Goal: Use online tool/utility: Utilize a website feature to perform a specific function

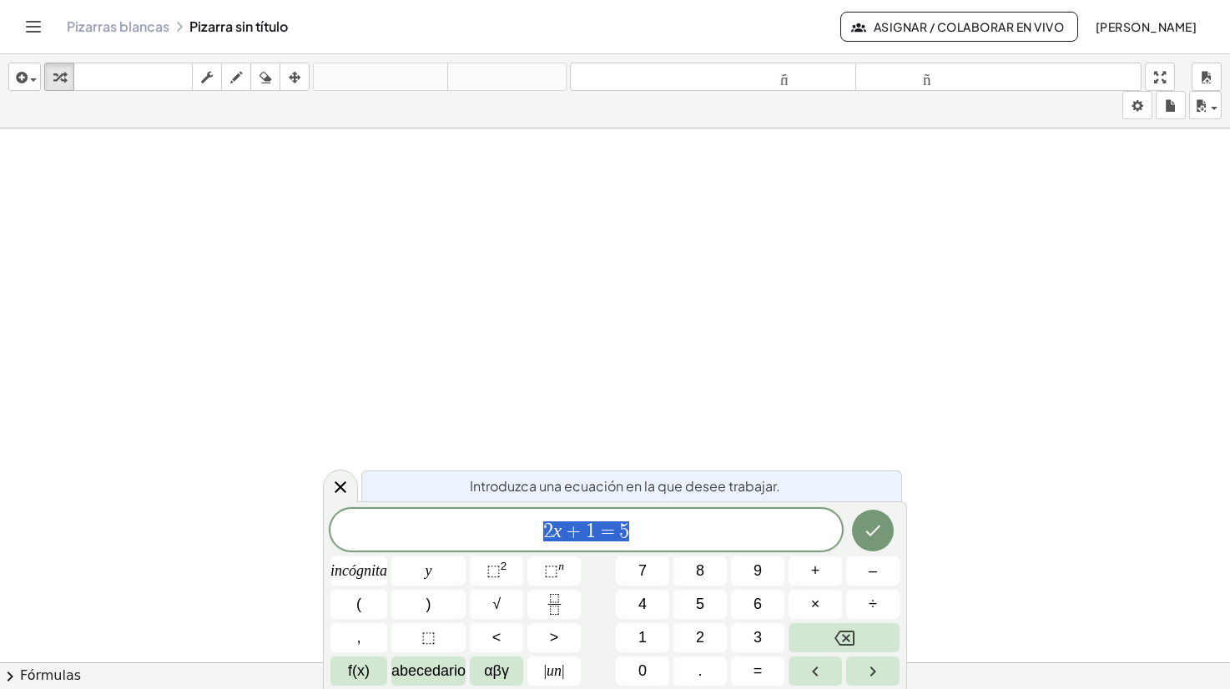
click at [949, 30] on font "Asignar / Colaborar en vivo" at bounding box center [969, 26] width 190 height 15
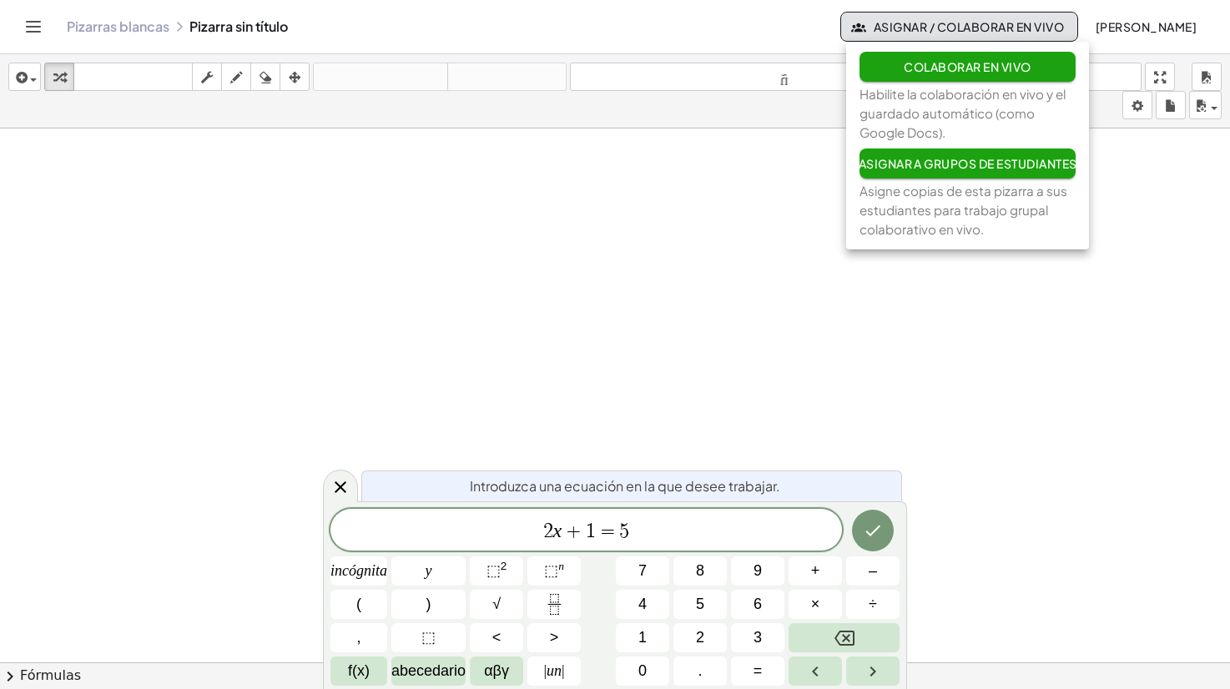
click at [926, 23] on font "Asignar / Colaborar en vivo" at bounding box center [969, 26] width 190 height 15
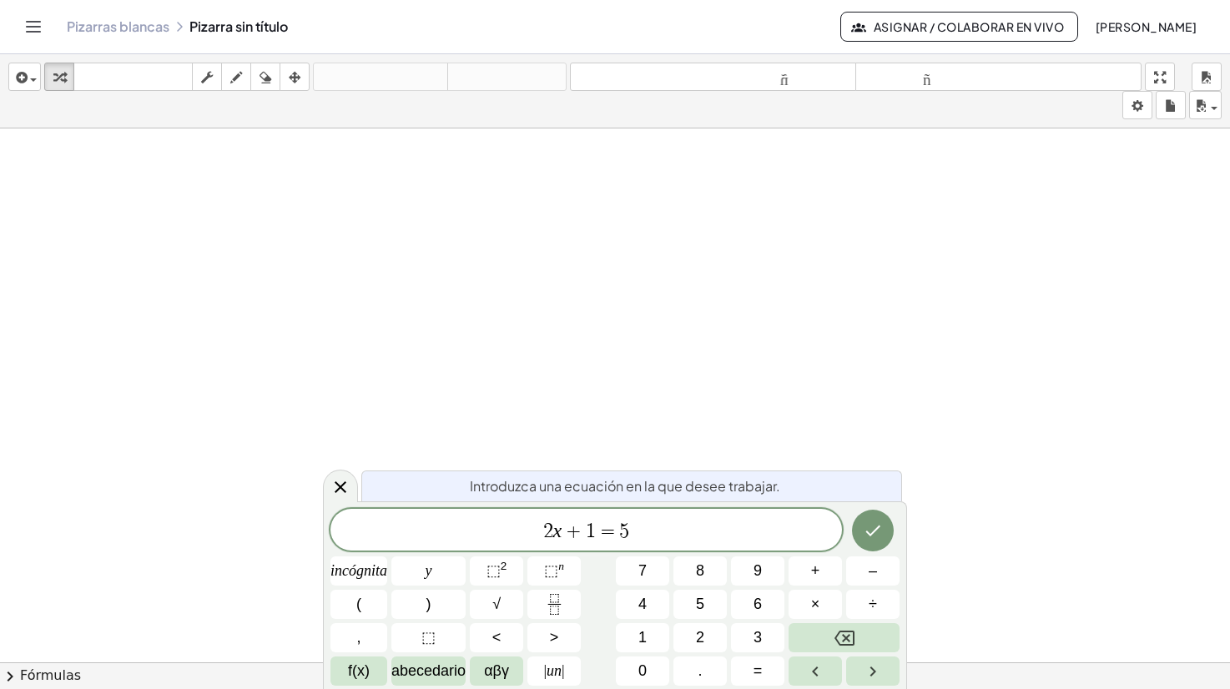
click at [741, 30] on div "Pizarras blancas Pizarra sin título" at bounding box center [454, 26] width 774 height 17
click at [670, 529] on span "2 x + 1 = 5" at bounding box center [587, 531] width 512 height 23
click at [866, 534] on icon "Hecho" at bounding box center [873, 531] width 20 height 20
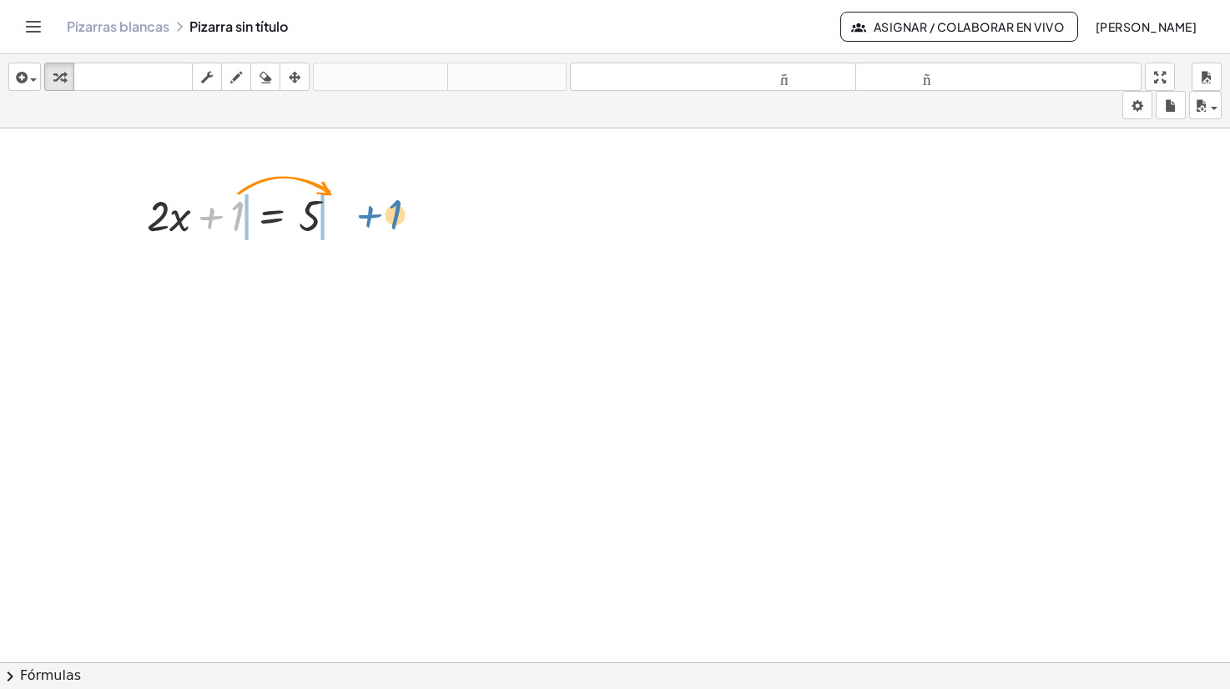
drag, startPoint x: 226, startPoint y: 218, endPoint x: 384, endPoint y: 216, distance: 157.8
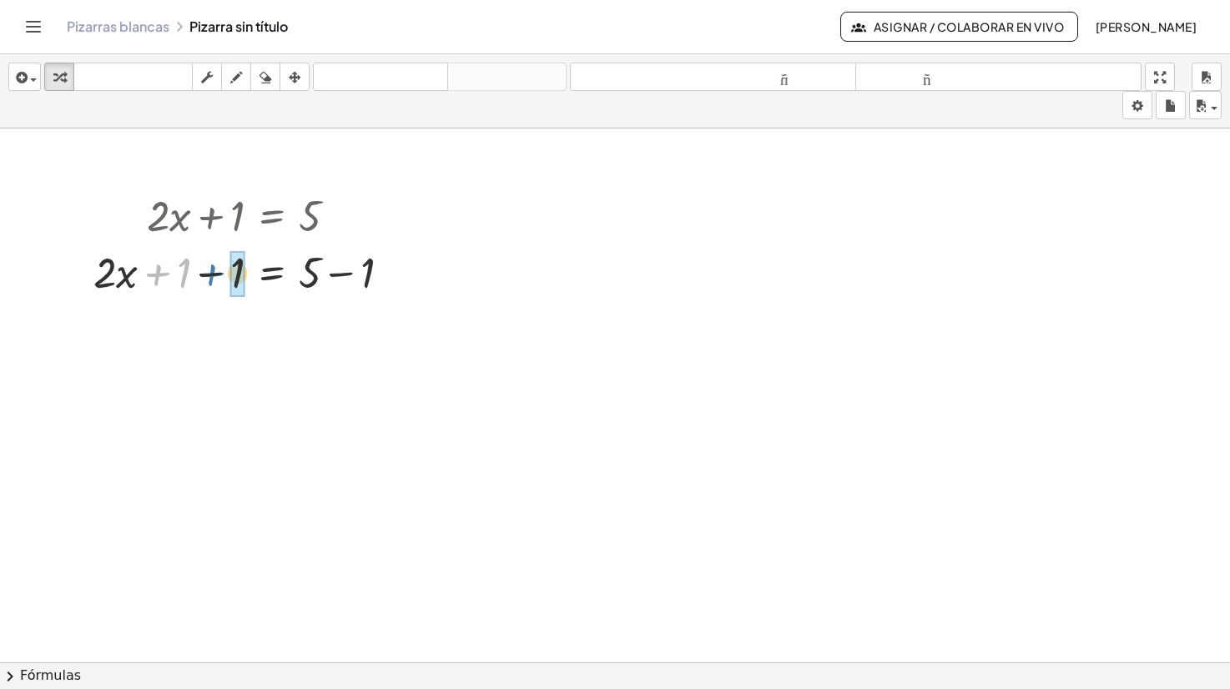
drag, startPoint x: 162, startPoint y: 273, endPoint x: 216, endPoint y: 273, distance: 54.3
click at [216, 273] on div at bounding box center [248, 271] width 327 height 57
drag, startPoint x: 305, startPoint y: 330, endPoint x: 371, endPoint y: 331, distance: 66.0
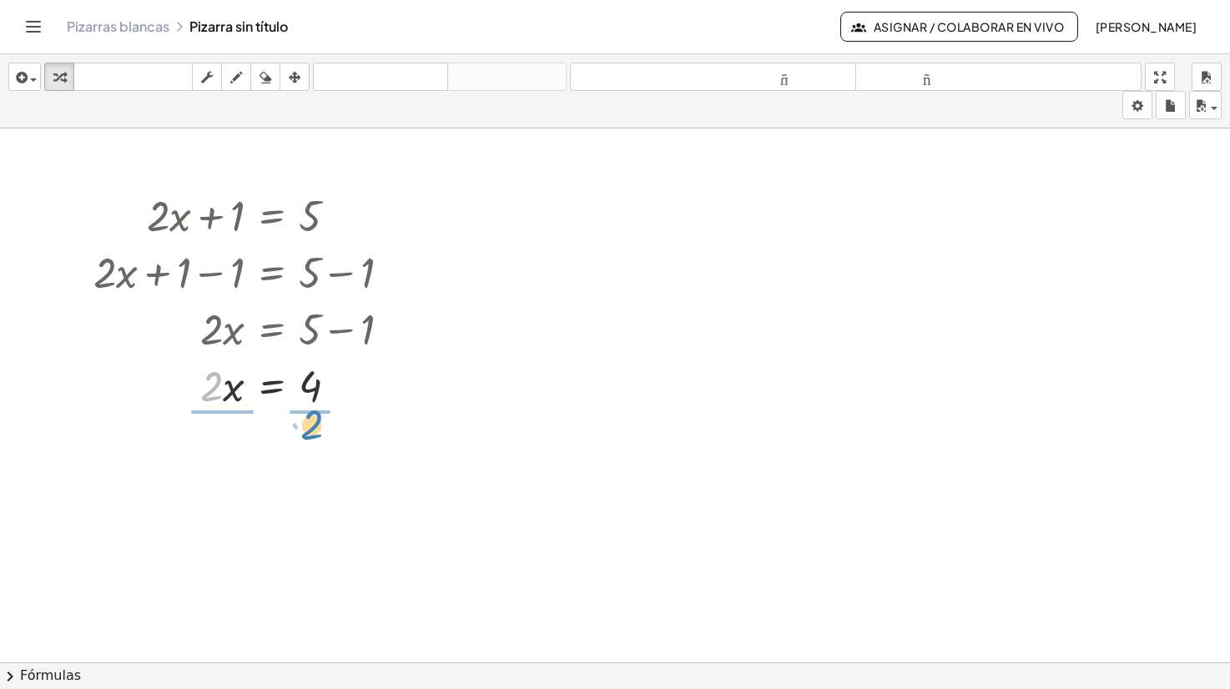
drag, startPoint x: 214, startPoint y: 386, endPoint x: 314, endPoint y: 425, distance: 107.3
drag, startPoint x: 209, startPoint y: 441, endPoint x: 217, endPoint y: 467, distance: 26.9
drag, startPoint x: 319, startPoint y: 521, endPoint x: 317, endPoint y: 555, distance: 34.3
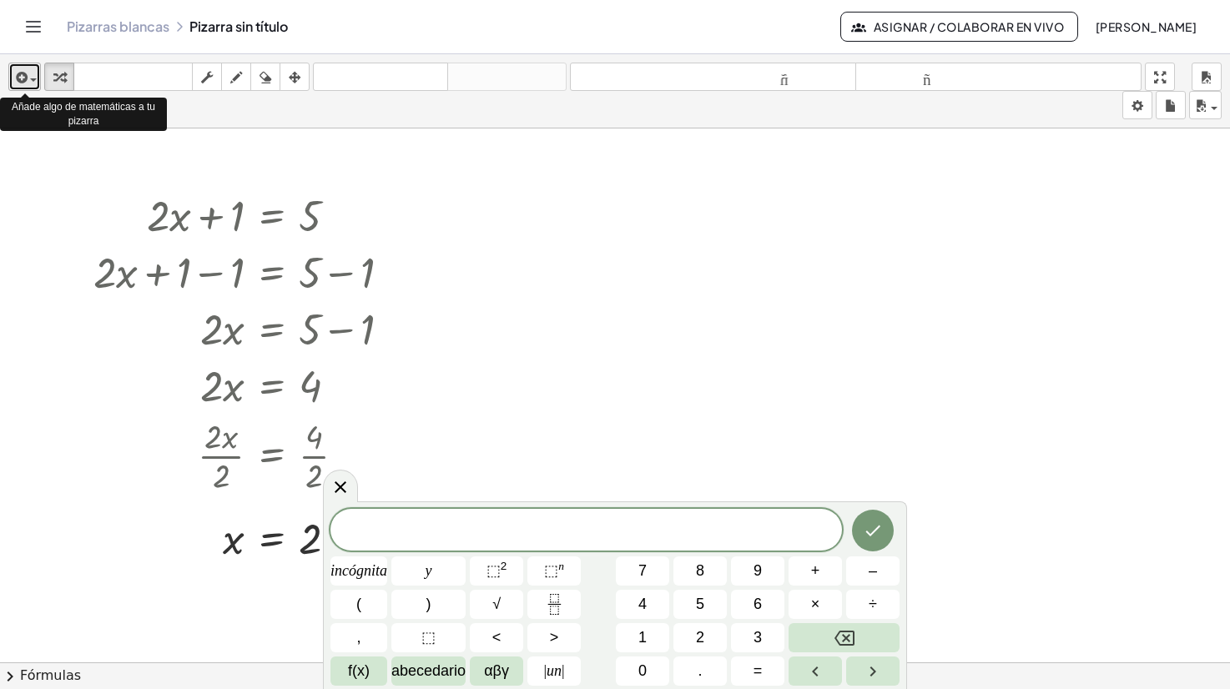
click at [33, 75] on div "button" at bounding box center [25, 77] width 24 height 20
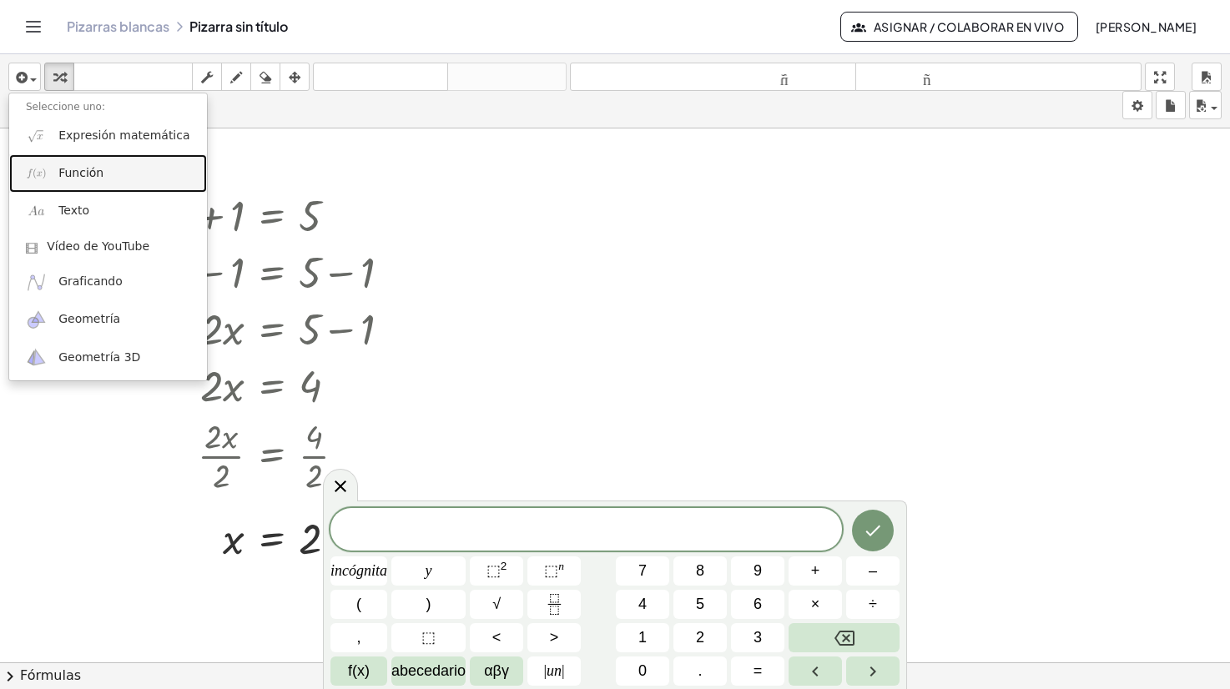
click at [93, 169] on font "Función" at bounding box center [80, 172] width 45 height 13
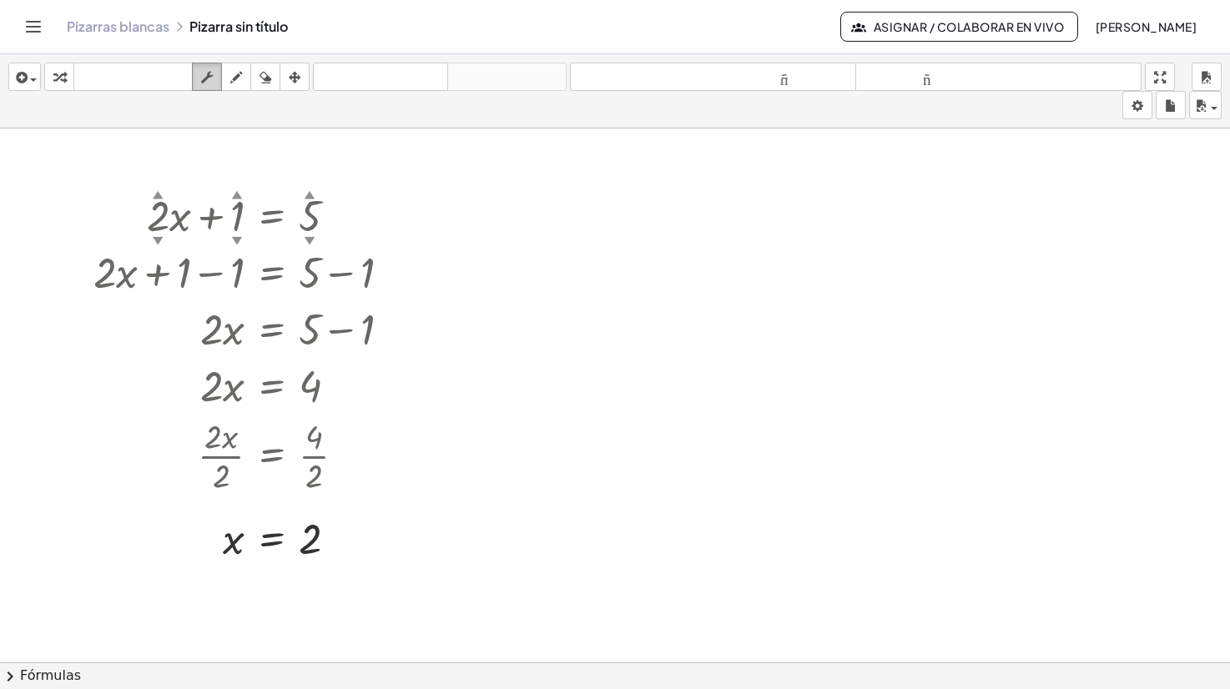
click at [205, 78] on icon "button" at bounding box center [207, 78] width 12 height 20
click at [209, 79] on icon "button" at bounding box center [207, 78] width 12 height 20
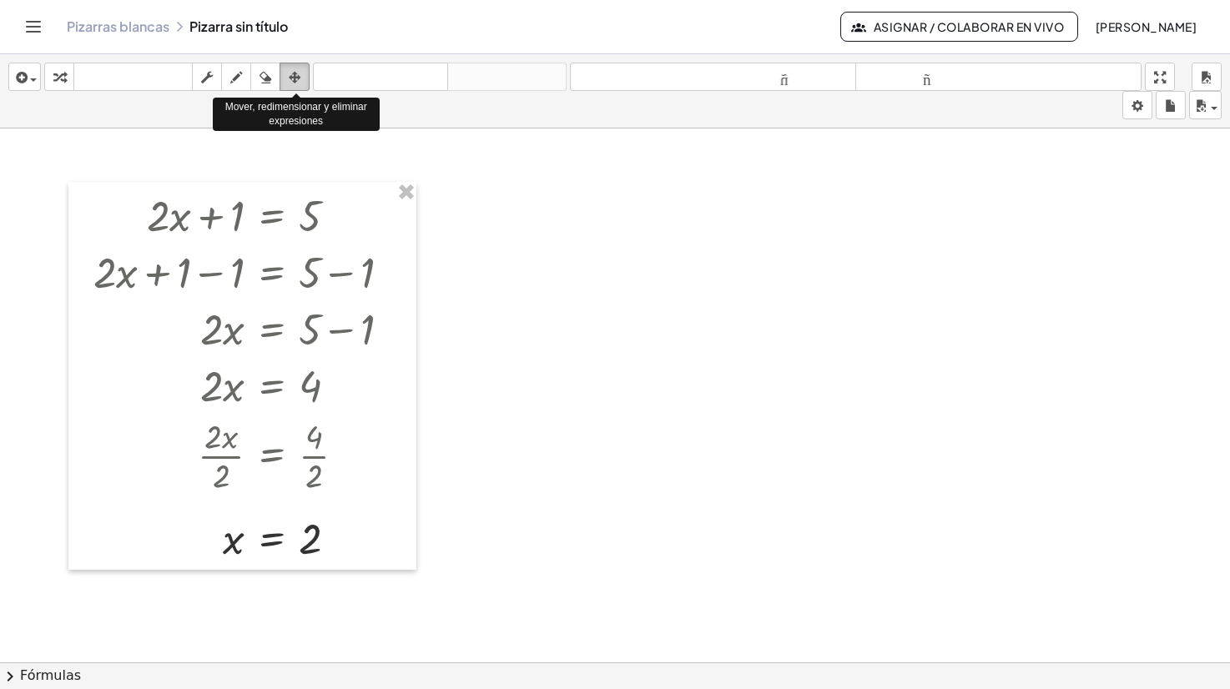
click at [299, 78] on icon "button" at bounding box center [295, 78] width 12 height 20
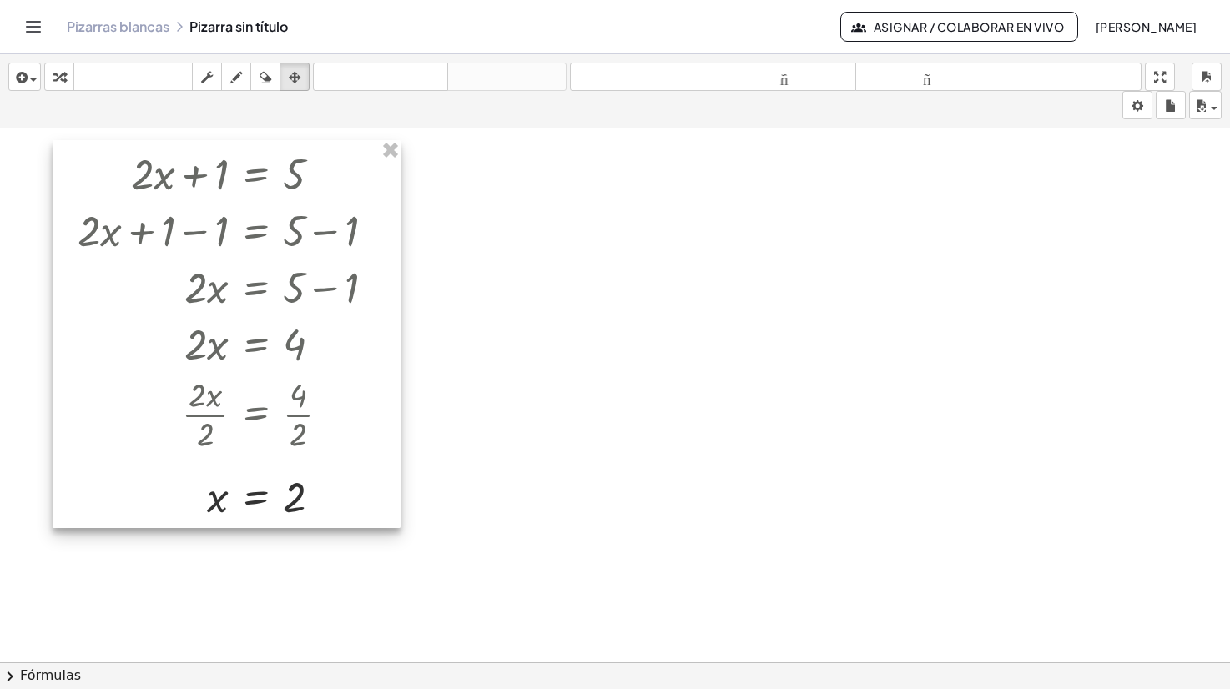
drag, startPoint x: 277, startPoint y: 252, endPoint x: 262, endPoint y: 210, distance: 44.4
click at [262, 210] on div at bounding box center [227, 334] width 348 height 388
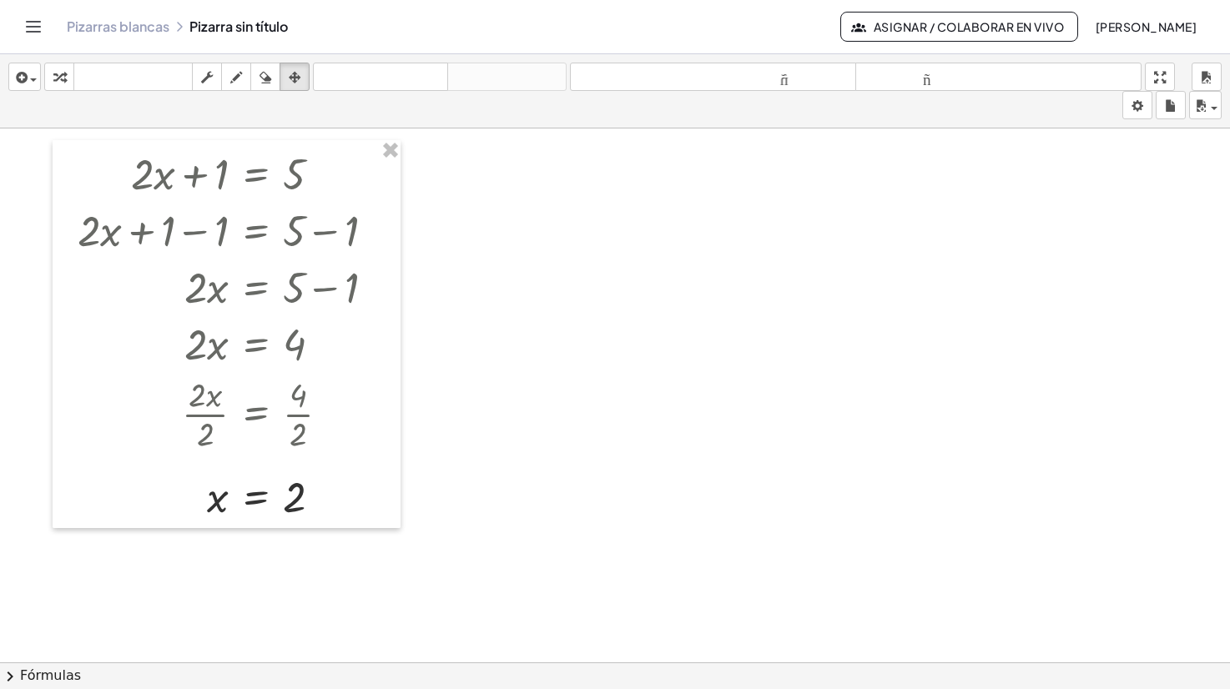
click at [296, 74] on icon "button" at bounding box center [295, 78] width 12 height 20
click at [26, 81] on icon "button" at bounding box center [20, 78] width 15 height 20
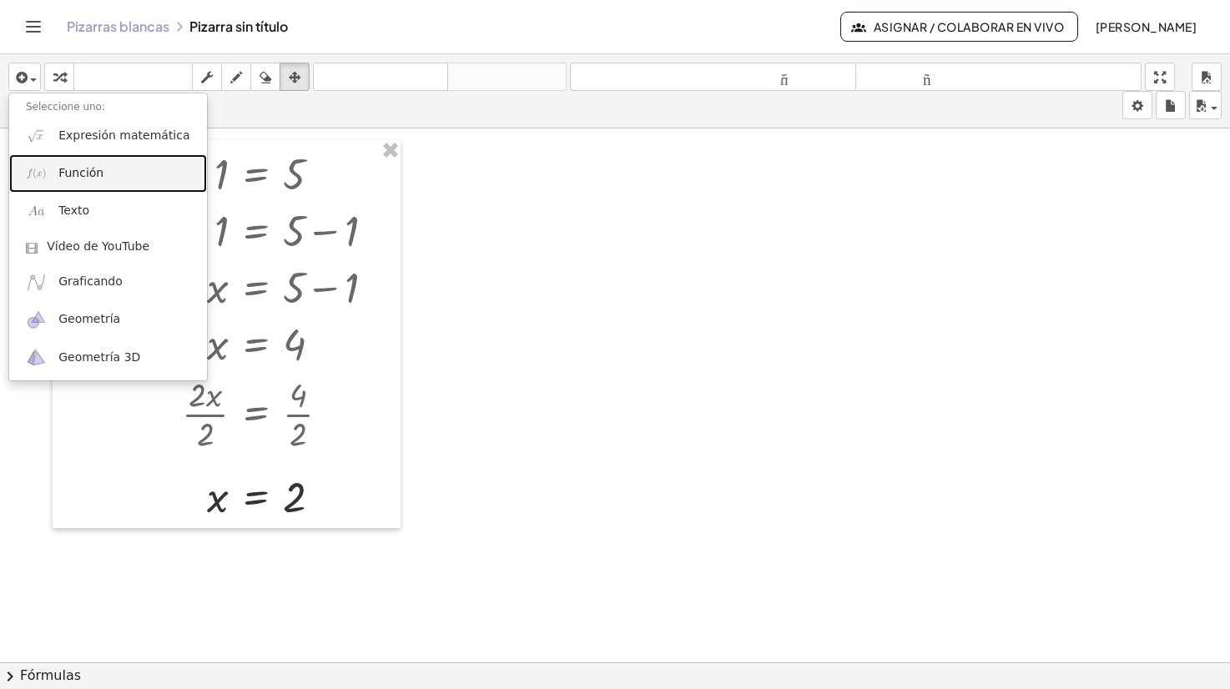
click at [51, 174] on link "Función" at bounding box center [108, 173] width 198 height 38
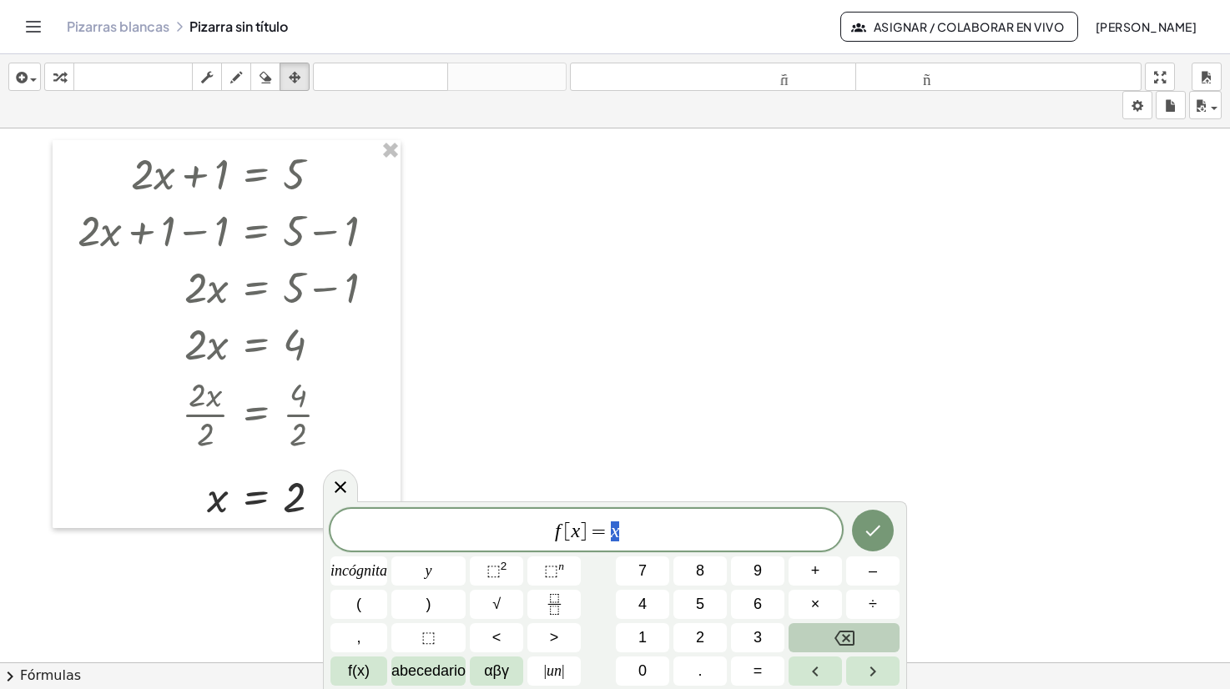
click at [820, 641] on button "Retroceso" at bounding box center [844, 637] width 111 height 29
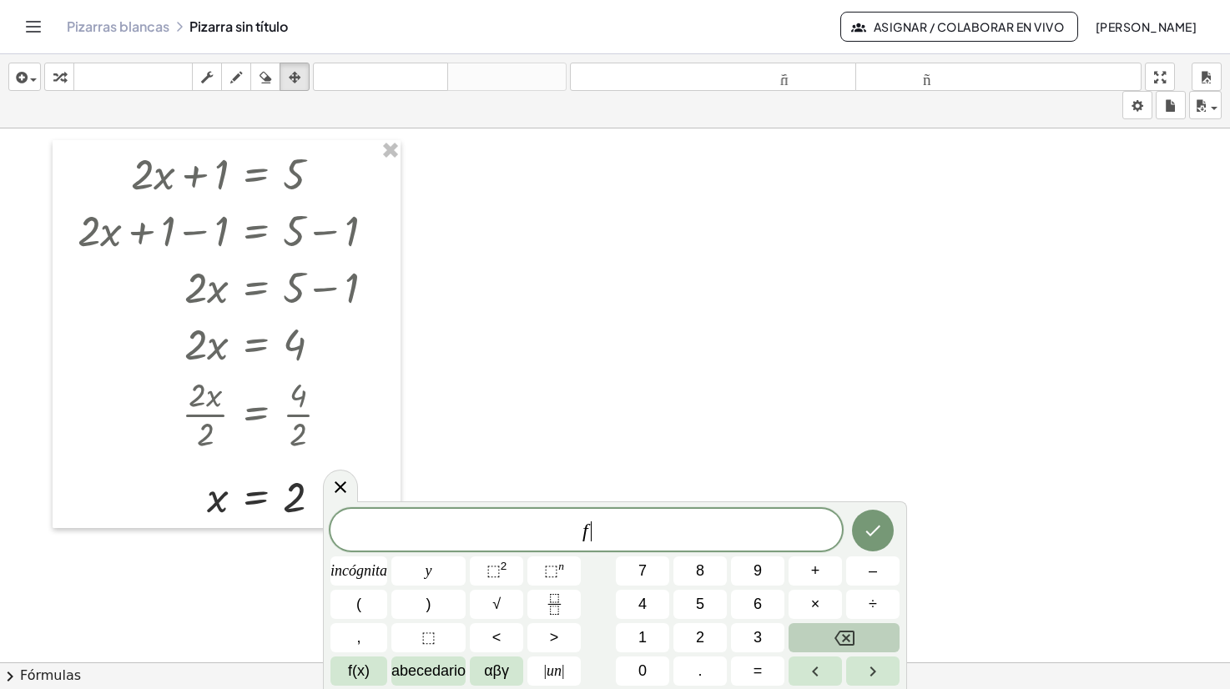
click at [820, 641] on button "Retroceso" at bounding box center [844, 637] width 111 height 29
click at [690, 637] on button "2" at bounding box center [700, 637] width 53 height 29
click at [812, 608] on font "×" at bounding box center [815, 604] width 9 height 17
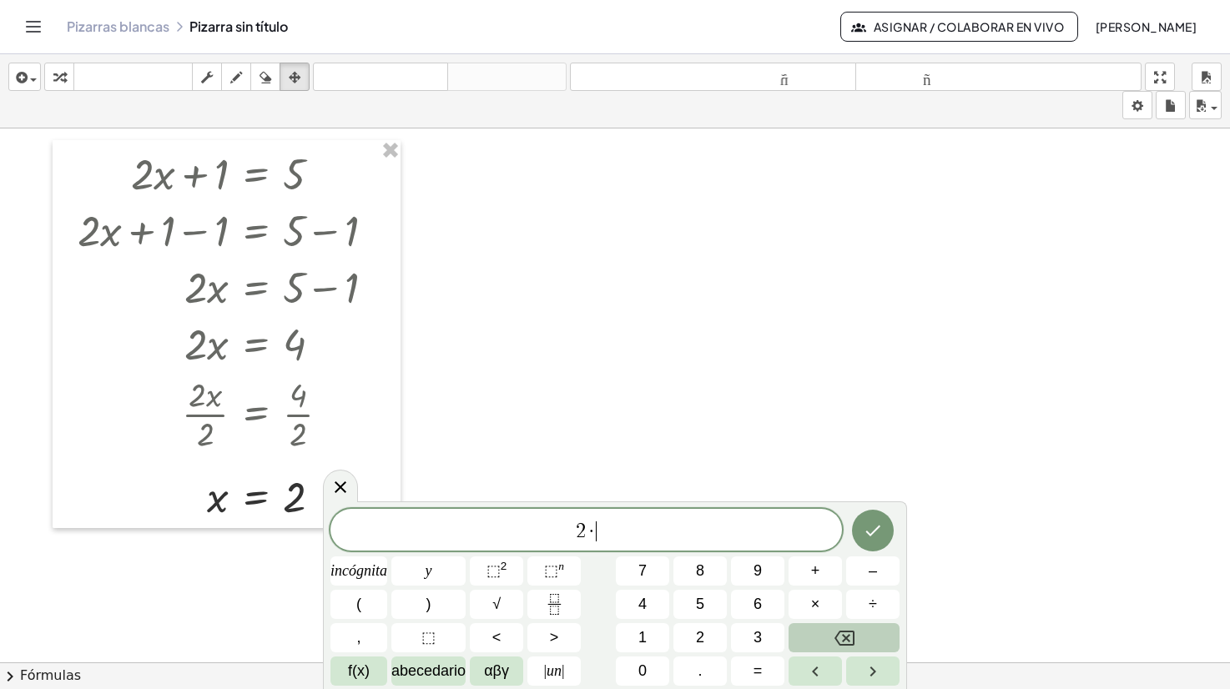
click at [862, 635] on button "Retroceso" at bounding box center [844, 637] width 111 height 29
click at [410, 574] on button "y" at bounding box center [428, 571] width 74 height 29
click at [500, 635] on font "<" at bounding box center [496, 637] width 9 height 17
click at [833, 636] on button "Retroceso" at bounding box center [844, 637] width 111 height 29
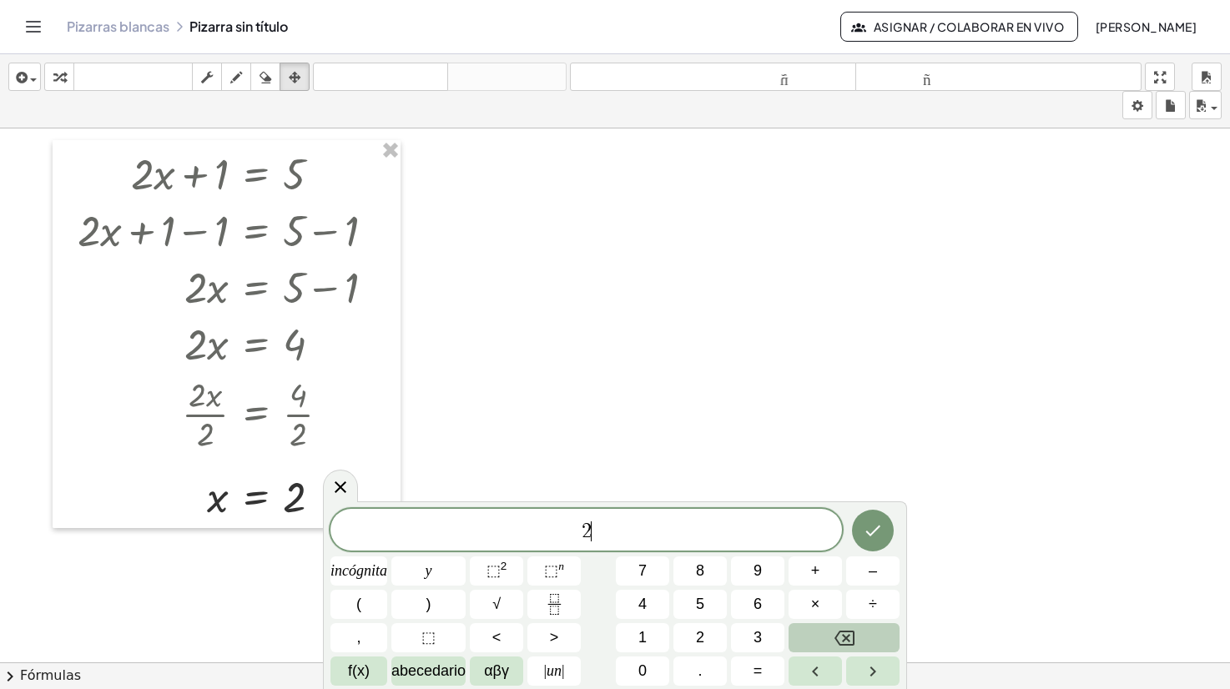
click at [833, 636] on button "Retroceso" at bounding box center [844, 637] width 111 height 29
click at [29, 73] on span "button" at bounding box center [29, 79] width 3 height 12
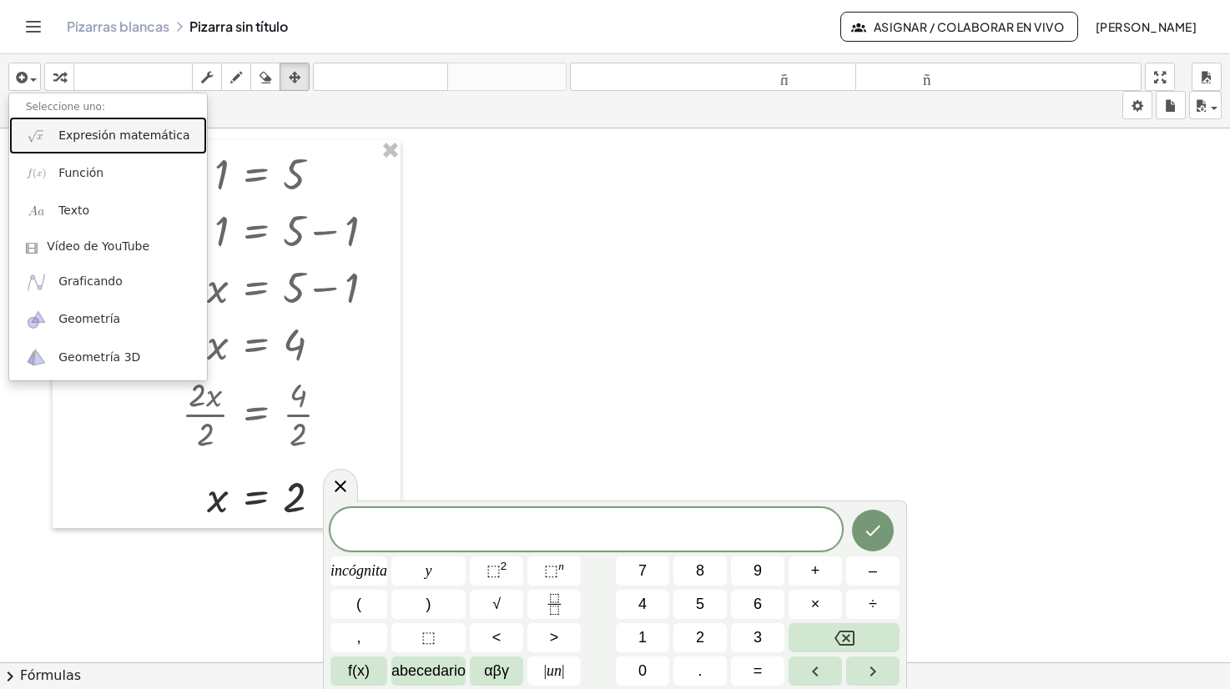
click at [56, 139] on link "Expresión matemática" at bounding box center [108, 136] width 198 height 38
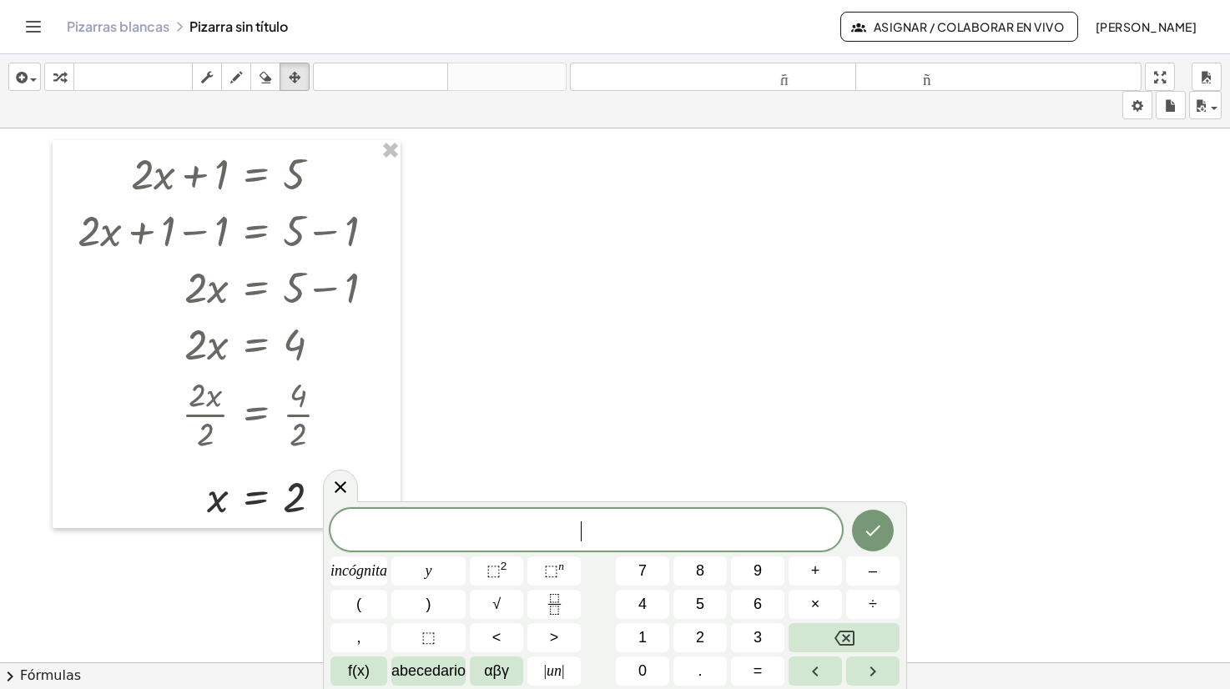
click at [633, 525] on span "​" at bounding box center [587, 531] width 512 height 23
click at [419, 574] on button "y" at bounding box center [428, 571] width 74 height 29
click at [874, 531] on icon "Hecho" at bounding box center [873, 531] width 20 height 20
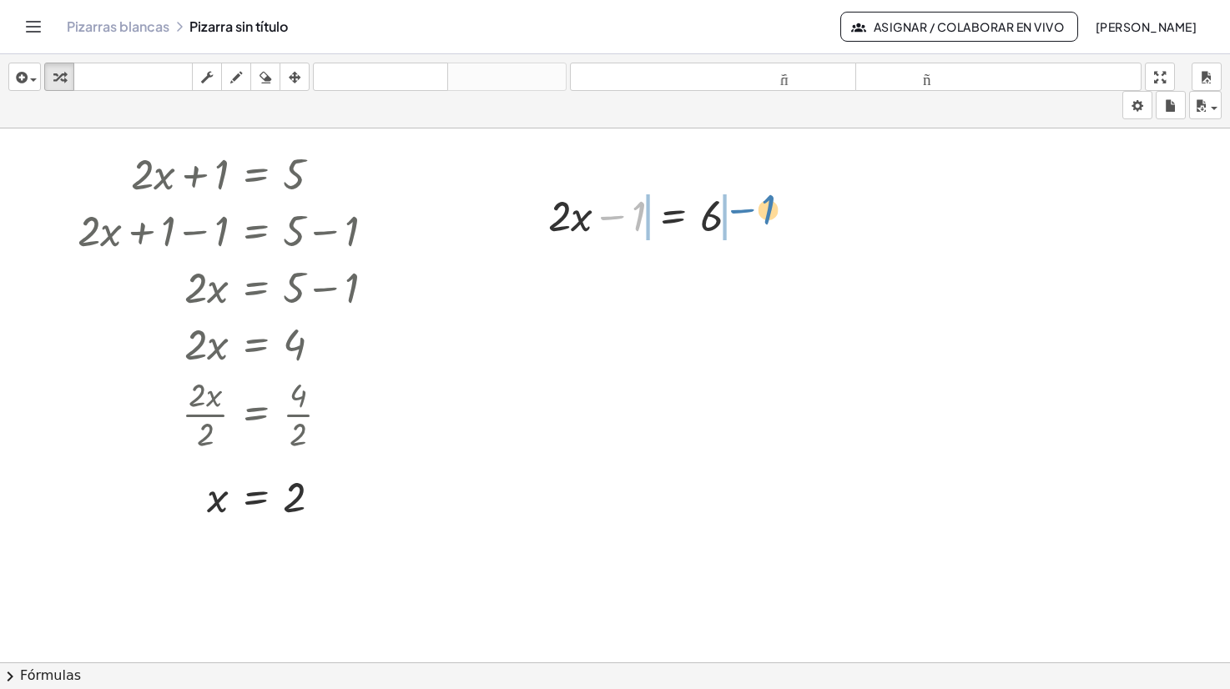
drag, startPoint x: 615, startPoint y: 216, endPoint x: 745, endPoint y: 209, distance: 129.5
click at [745, 209] on div at bounding box center [650, 214] width 221 height 57
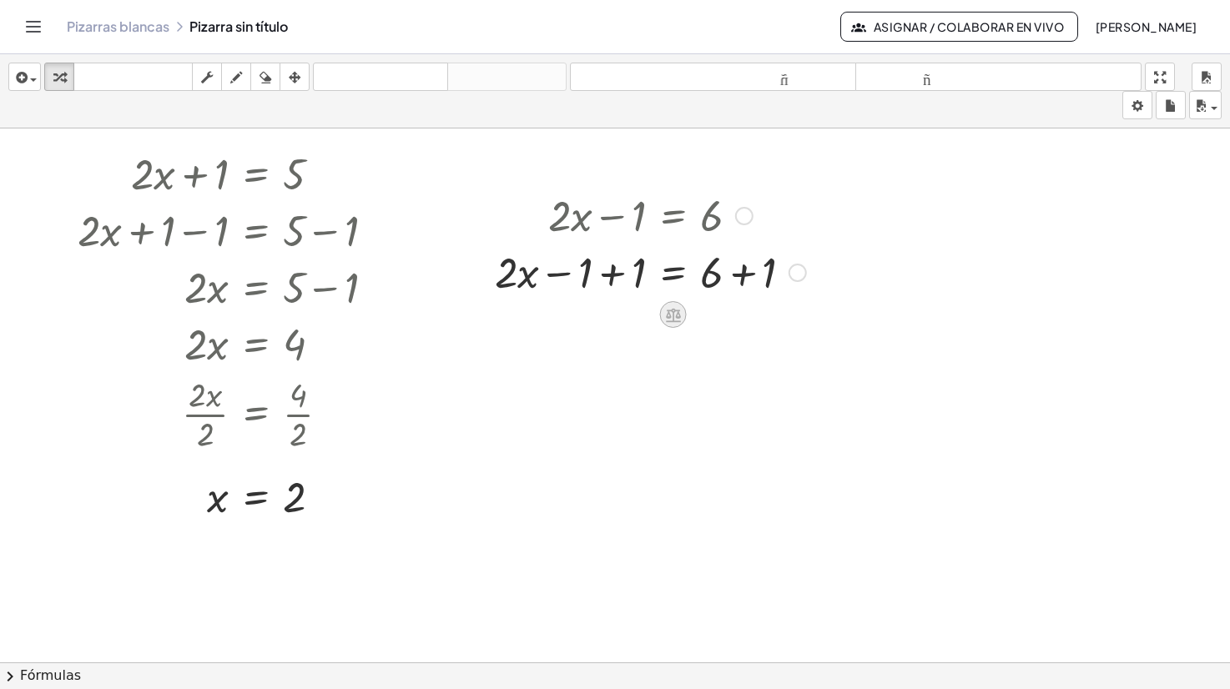
click at [675, 311] on icon at bounding box center [673, 315] width 15 height 14
click at [747, 317] on icon at bounding box center [740, 314] width 15 height 15
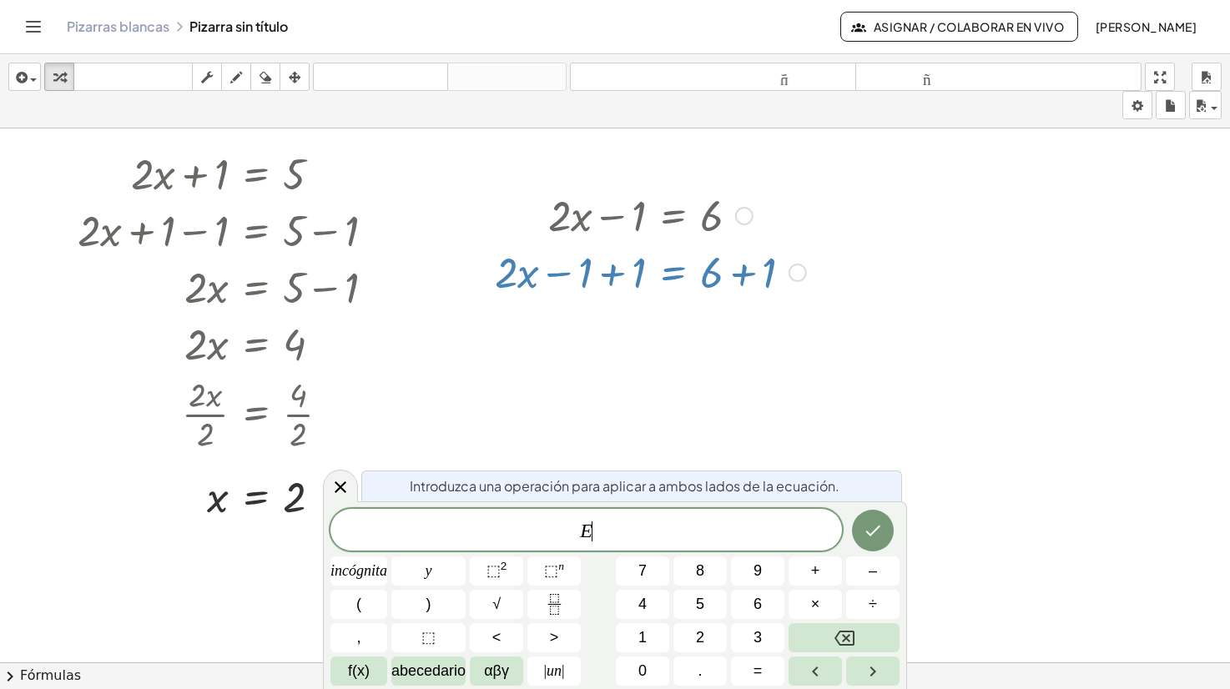
click at [799, 274] on div at bounding box center [798, 273] width 18 height 18
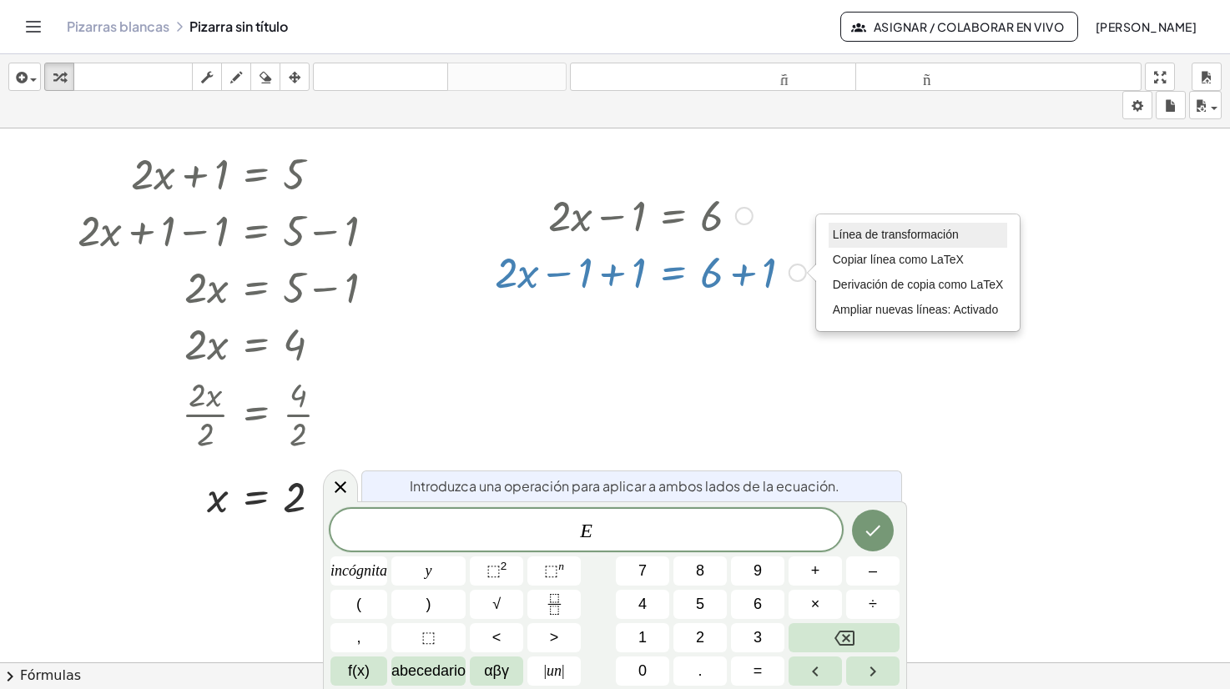
click at [837, 231] on font "Línea de transformación" at bounding box center [896, 234] width 126 height 13
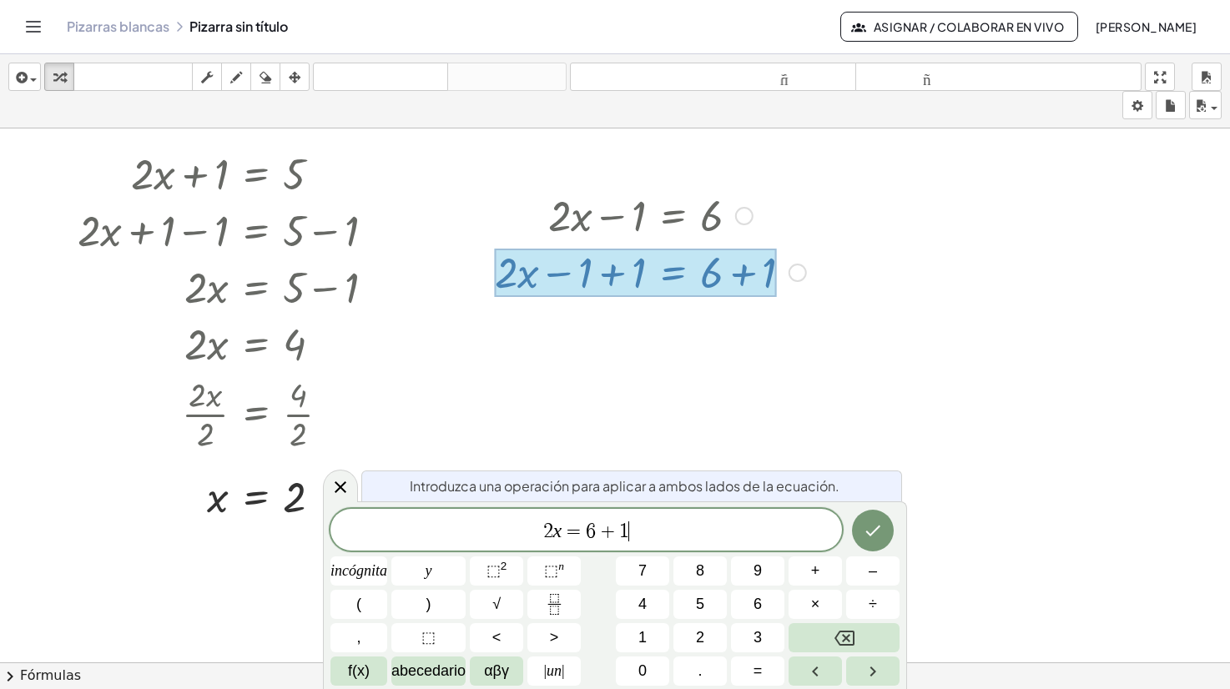
click at [646, 533] on span "2 x = 6 + 1 ​" at bounding box center [587, 531] width 512 height 23
click at [868, 528] on icon "Hecho" at bounding box center [873, 531] width 20 height 20
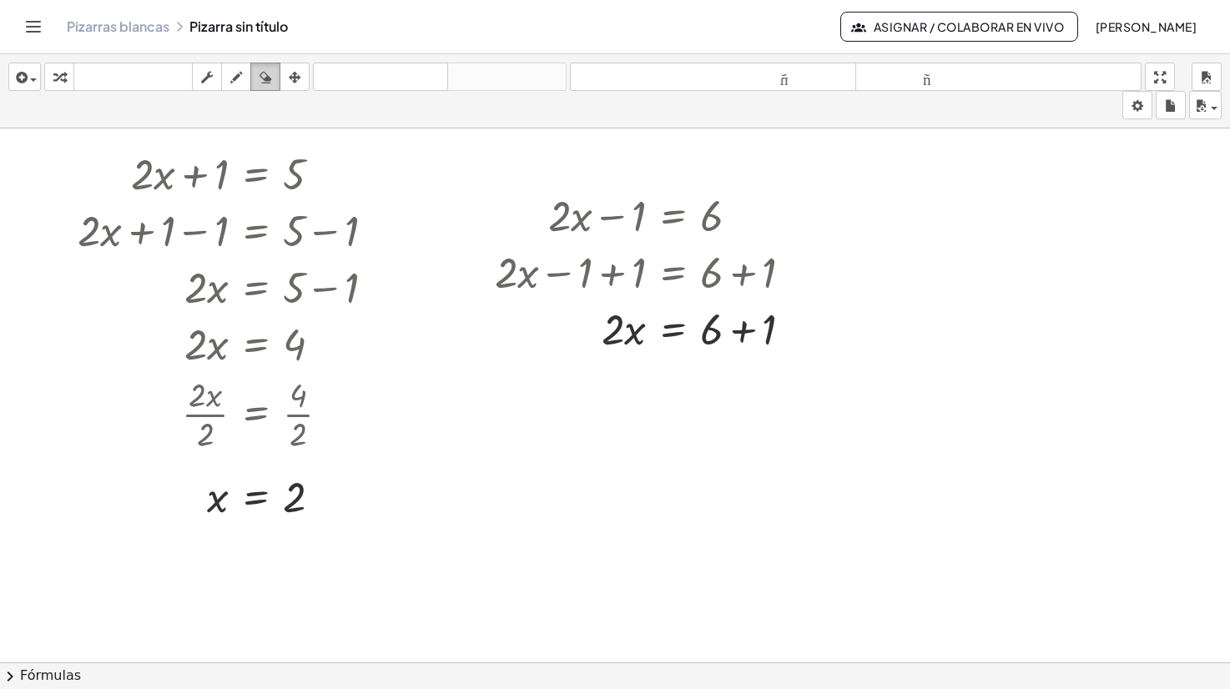
click at [271, 77] on icon "button" at bounding box center [266, 78] width 12 height 20
drag, startPoint x: 88, startPoint y: 149, endPoint x: 486, endPoint y: 512, distance: 538.8
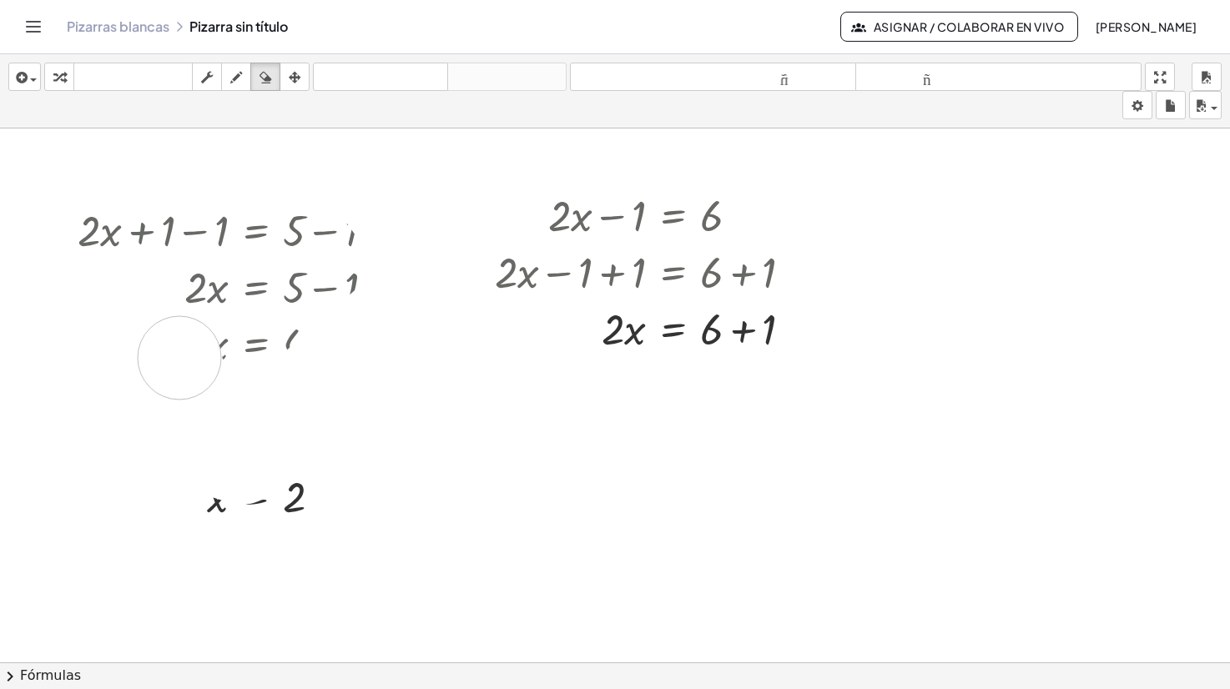
drag, startPoint x: 103, startPoint y: 150, endPoint x: 176, endPoint y: 334, distance: 197.5
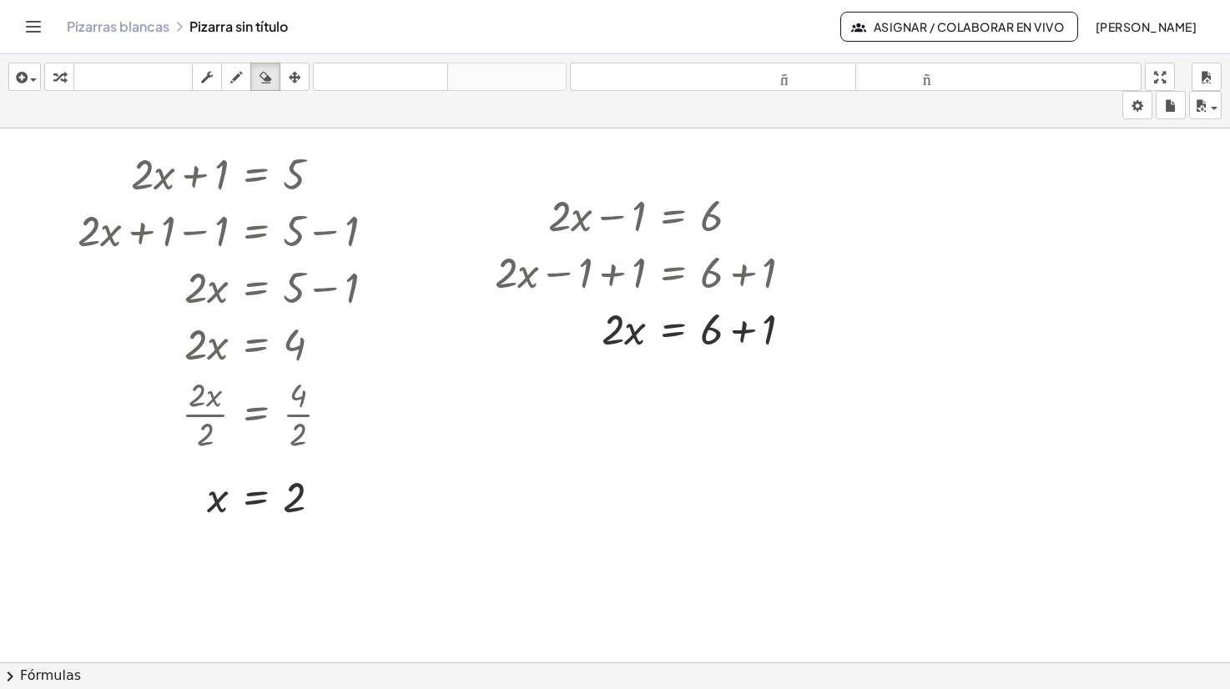
drag, startPoint x: 129, startPoint y: 170, endPoint x: 310, endPoint y: 188, distance: 181.1
drag, startPoint x: 300, startPoint y: 509, endPoint x: 179, endPoint y: 497, distance: 121.6
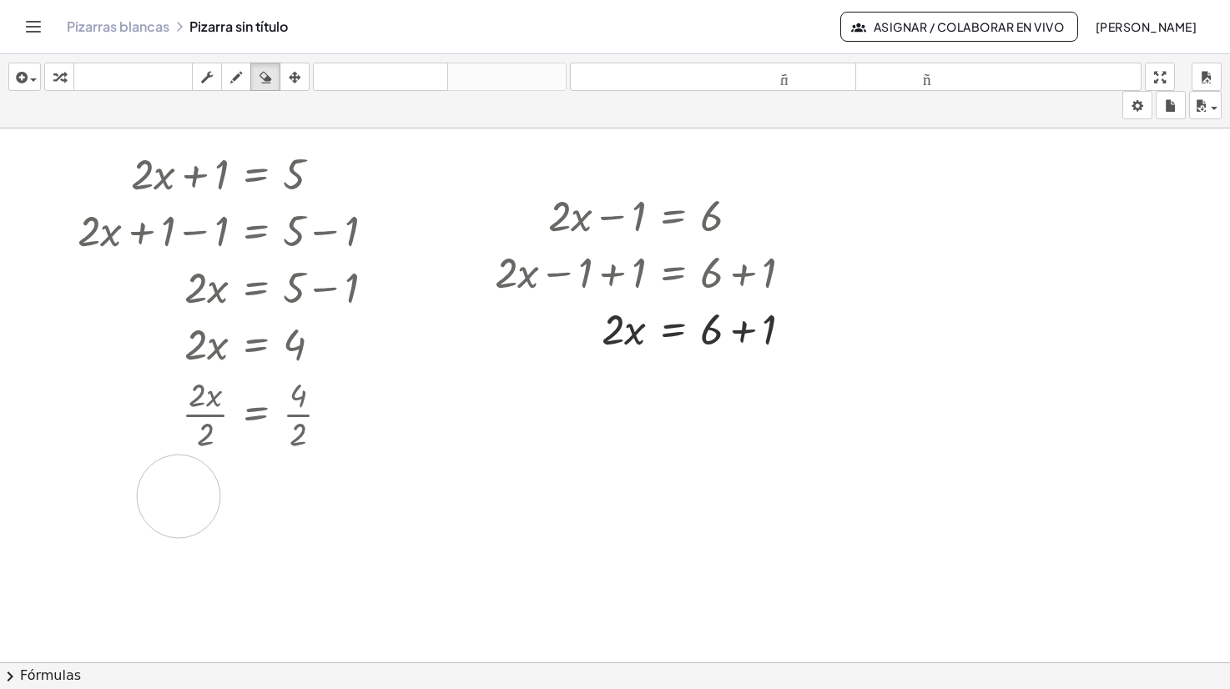
drag, startPoint x: 600, startPoint y: 338, endPoint x: 777, endPoint y: 326, distance: 177.3
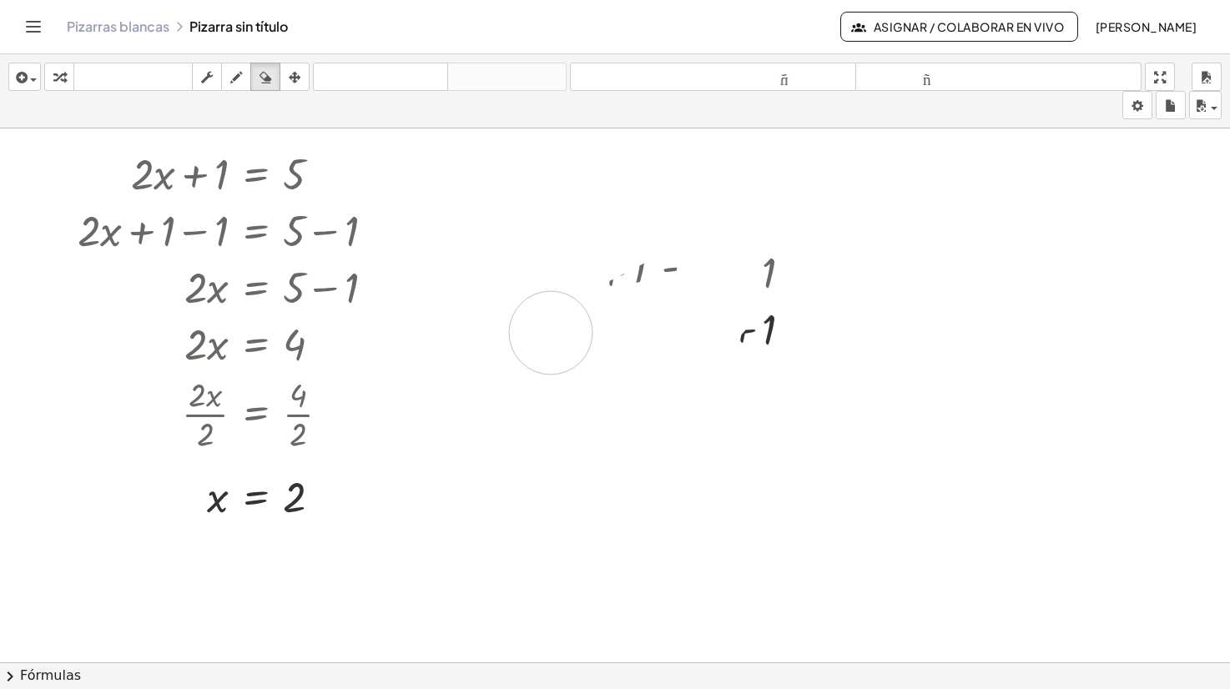
drag, startPoint x: 633, startPoint y: 222, endPoint x: 548, endPoint y: 329, distance: 136.1
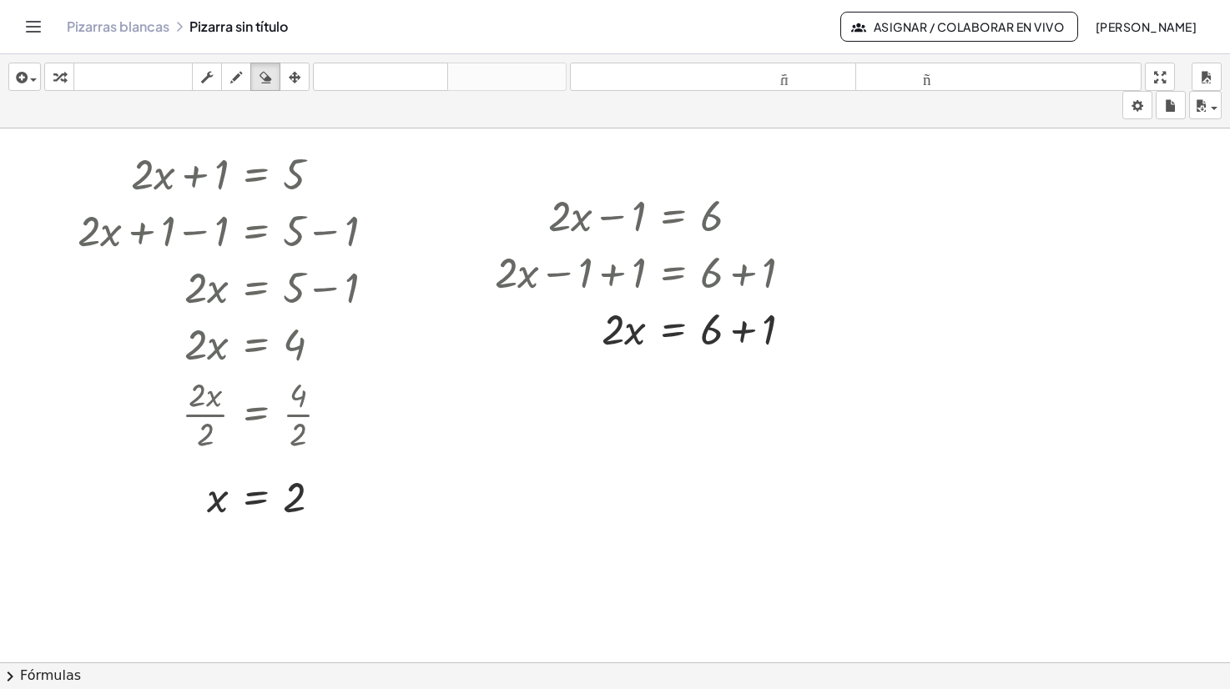
click at [296, 80] on icon "button" at bounding box center [295, 78] width 12 height 20
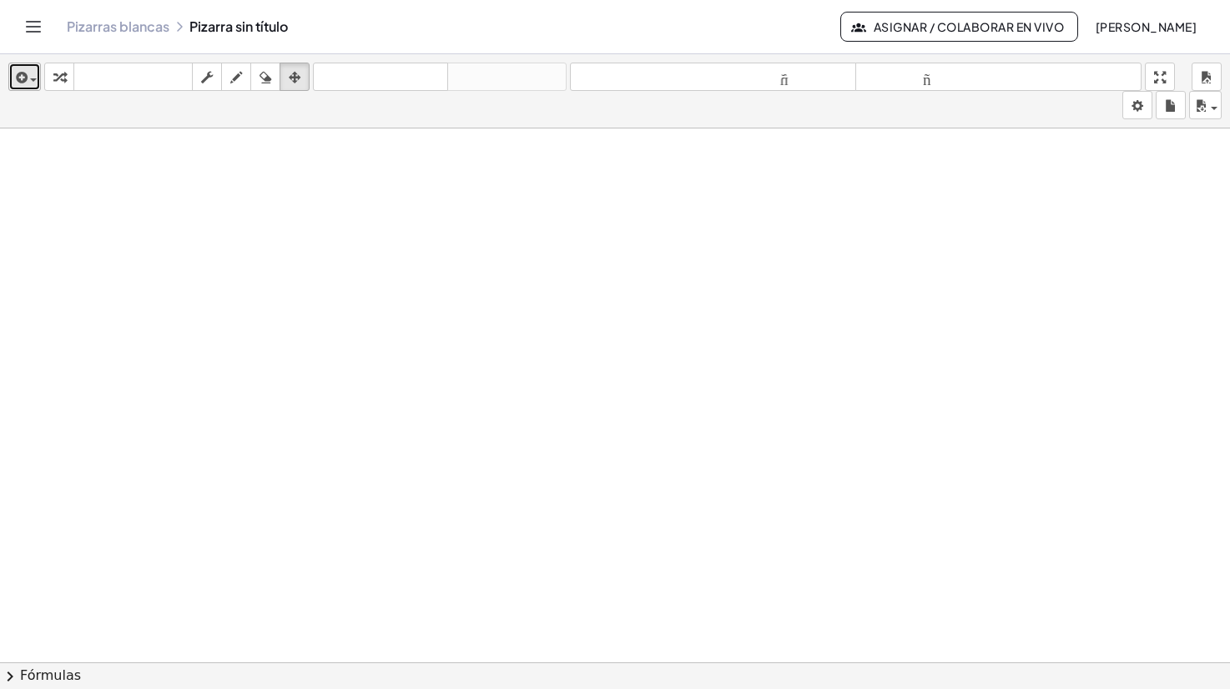
click at [34, 81] on span "button" at bounding box center [33, 79] width 7 height 3
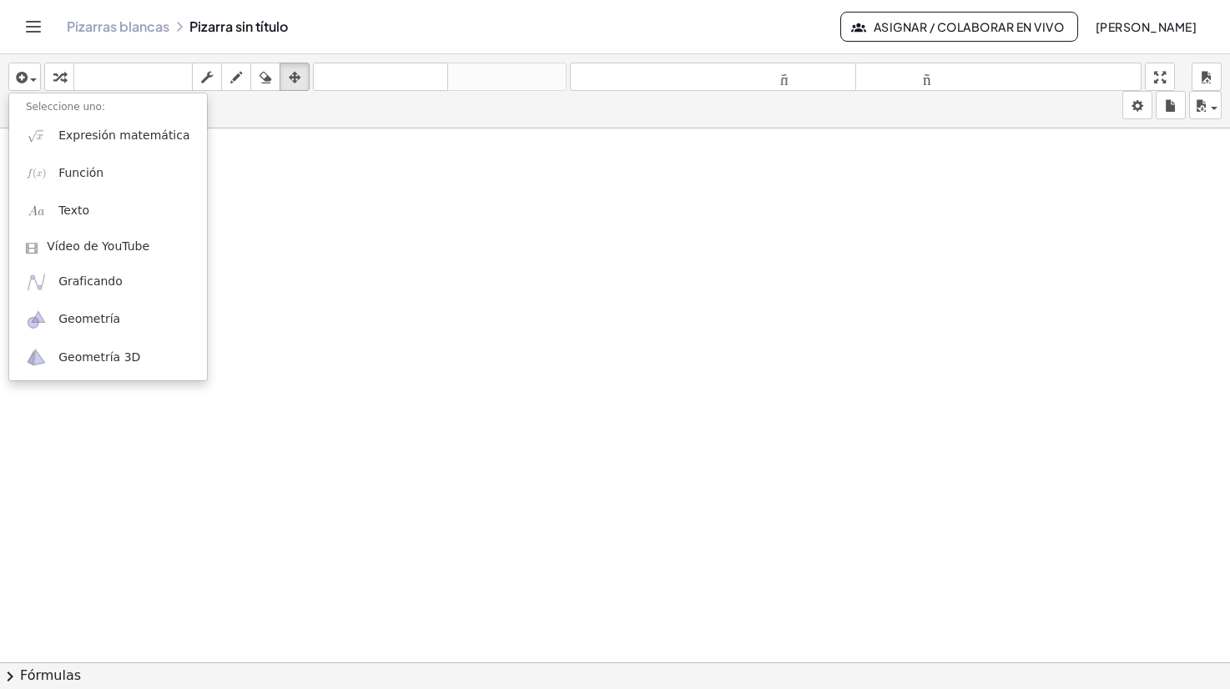
click at [35, 26] on icon "Cambiar navegación" at bounding box center [33, 27] width 20 height 20
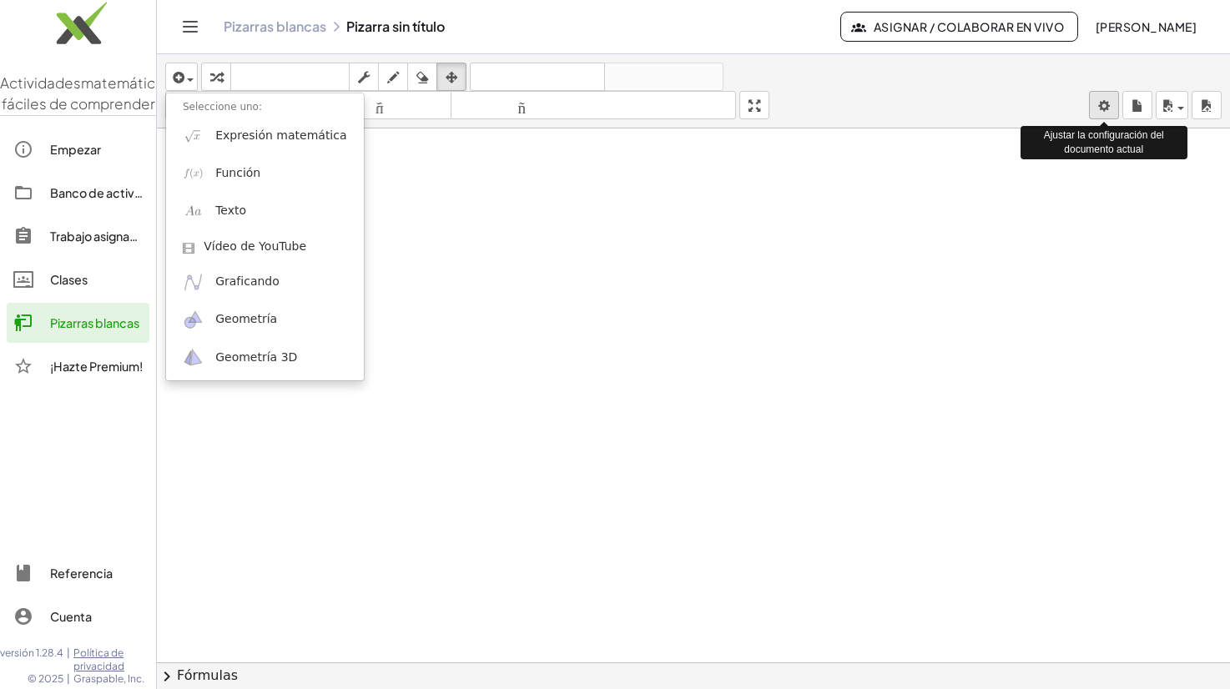
click at [1111, 103] on body "Actividades matemáticas fáciles de comprender Empezar Banco de actividades Trab…" at bounding box center [615, 344] width 1230 height 689
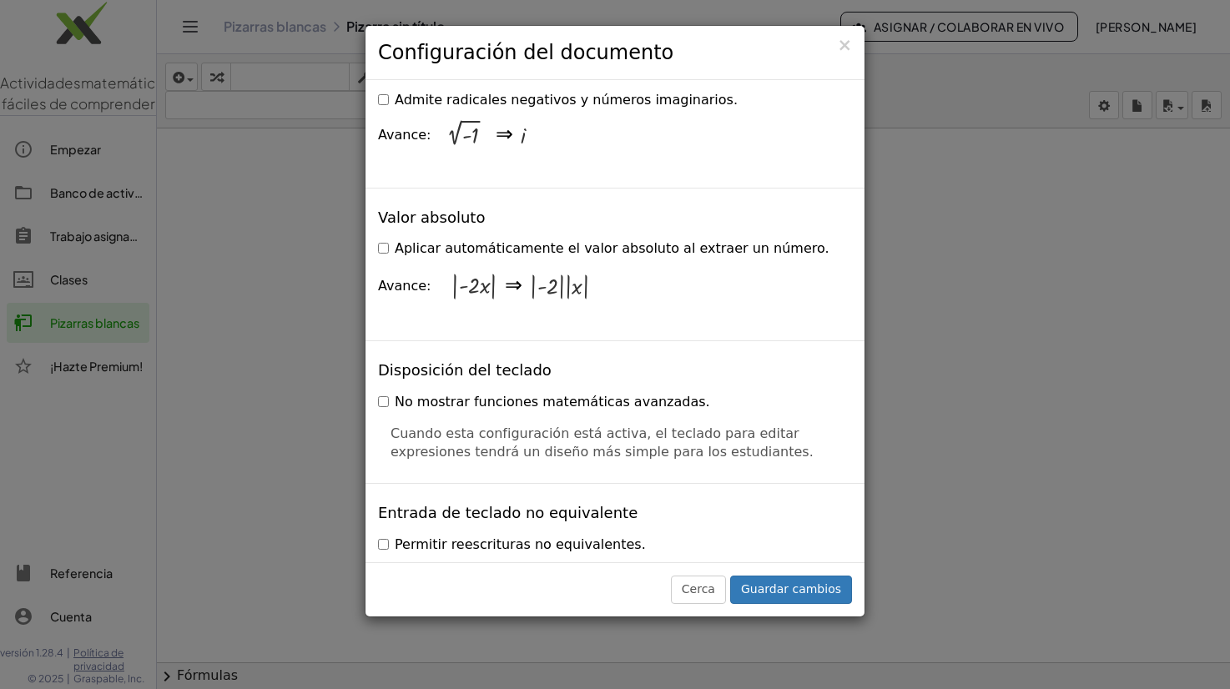
scroll to position [3339, 0]
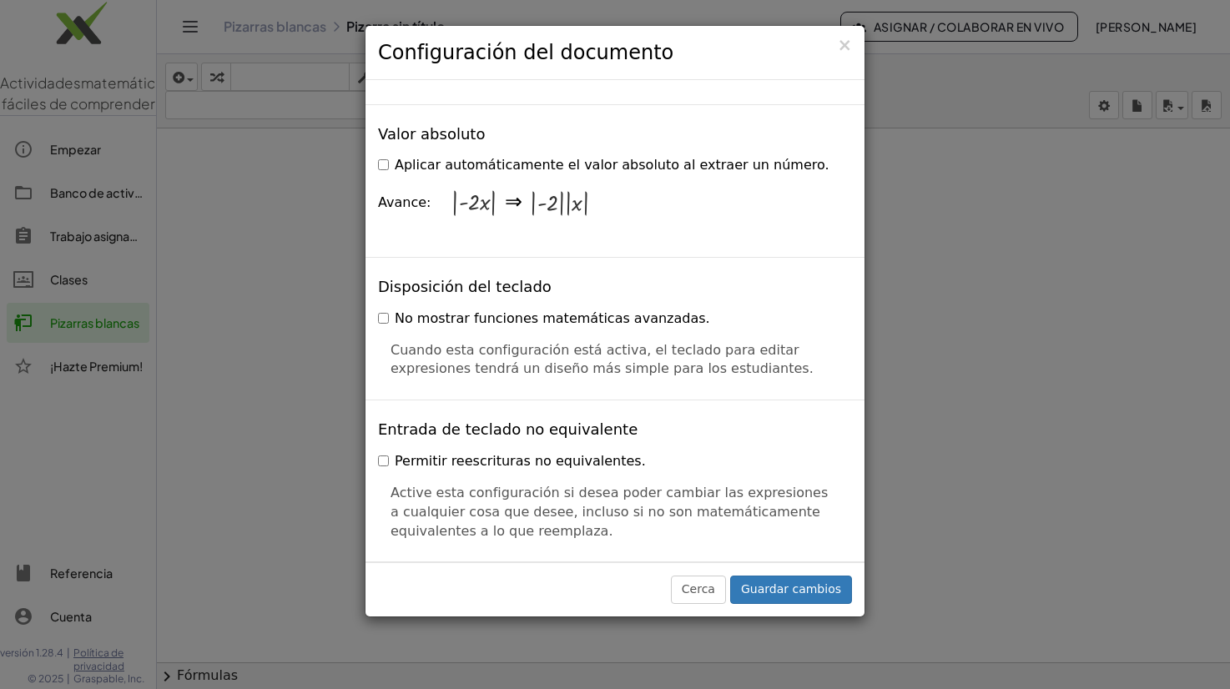
click at [446, 310] on font "No mostrar funciones matemáticas avanzadas." at bounding box center [552, 318] width 315 height 16
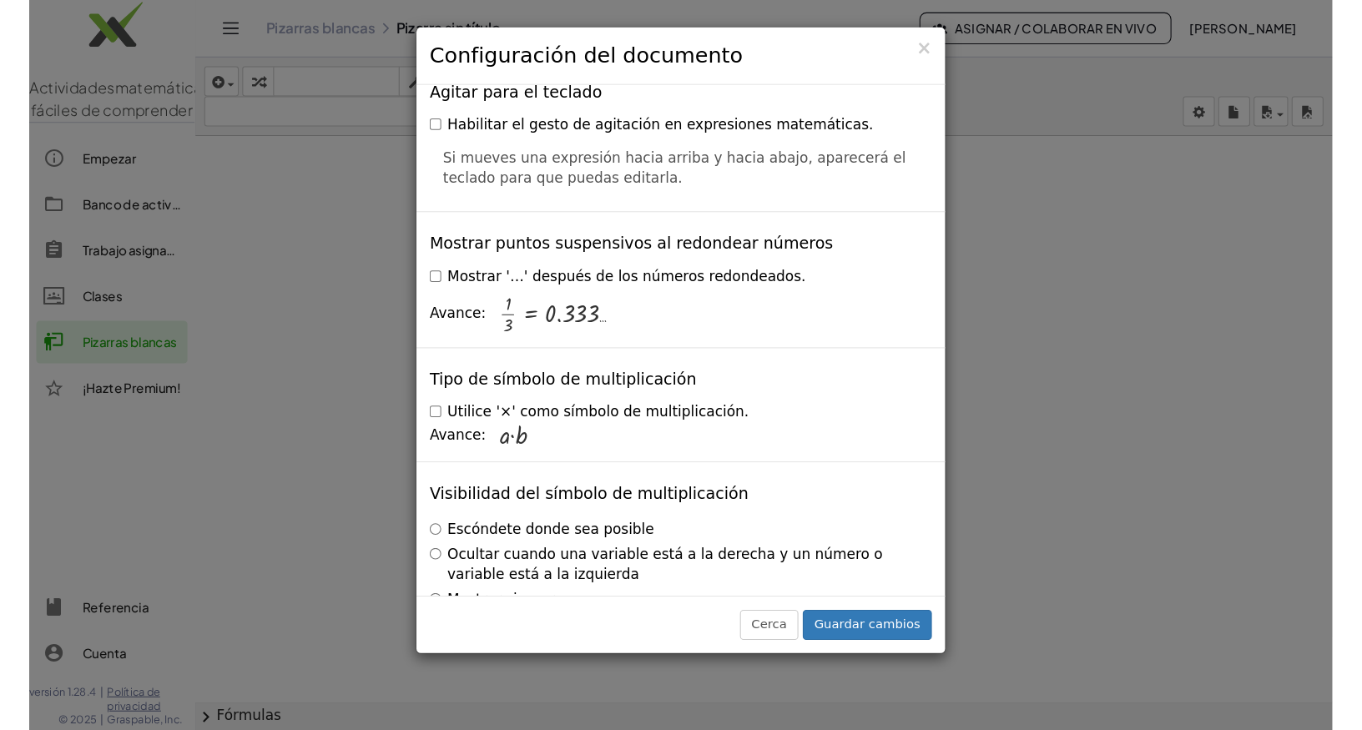
scroll to position [4031, 0]
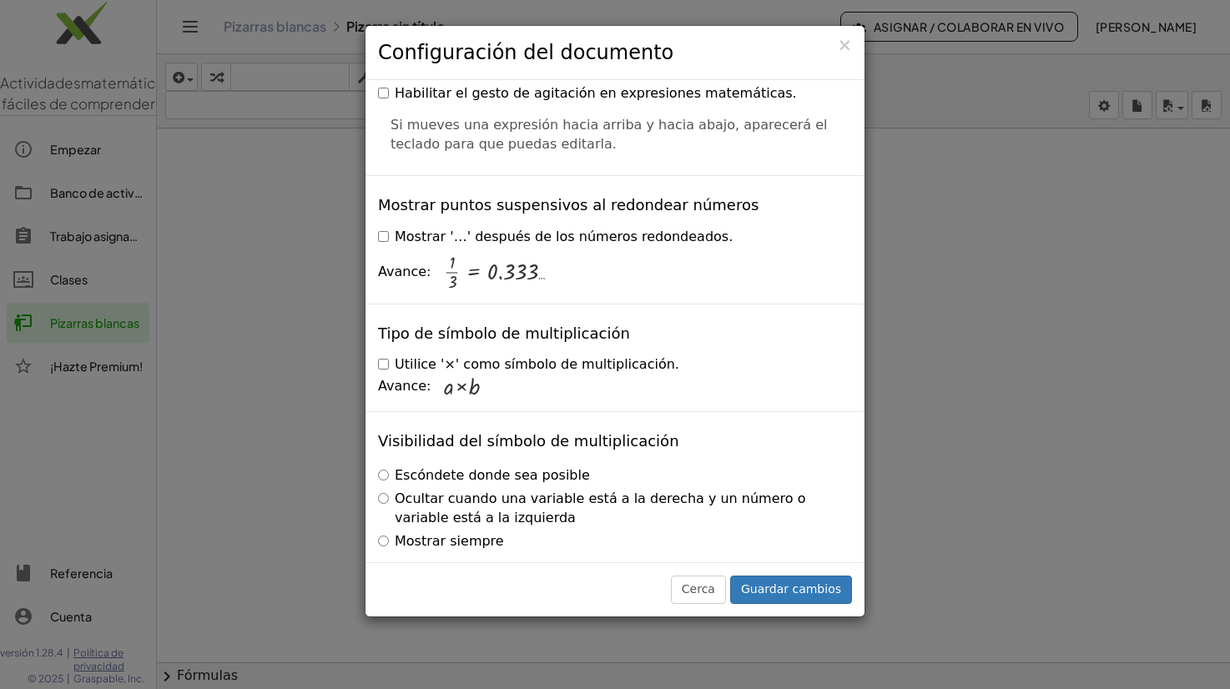
click at [385, 490] on label "Ocultar cuando una variable está a la derecha y un número o variable está a la …" at bounding box center [615, 509] width 474 height 38
click at [775, 588] on font "Guardar cambios" at bounding box center [791, 589] width 100 height 13
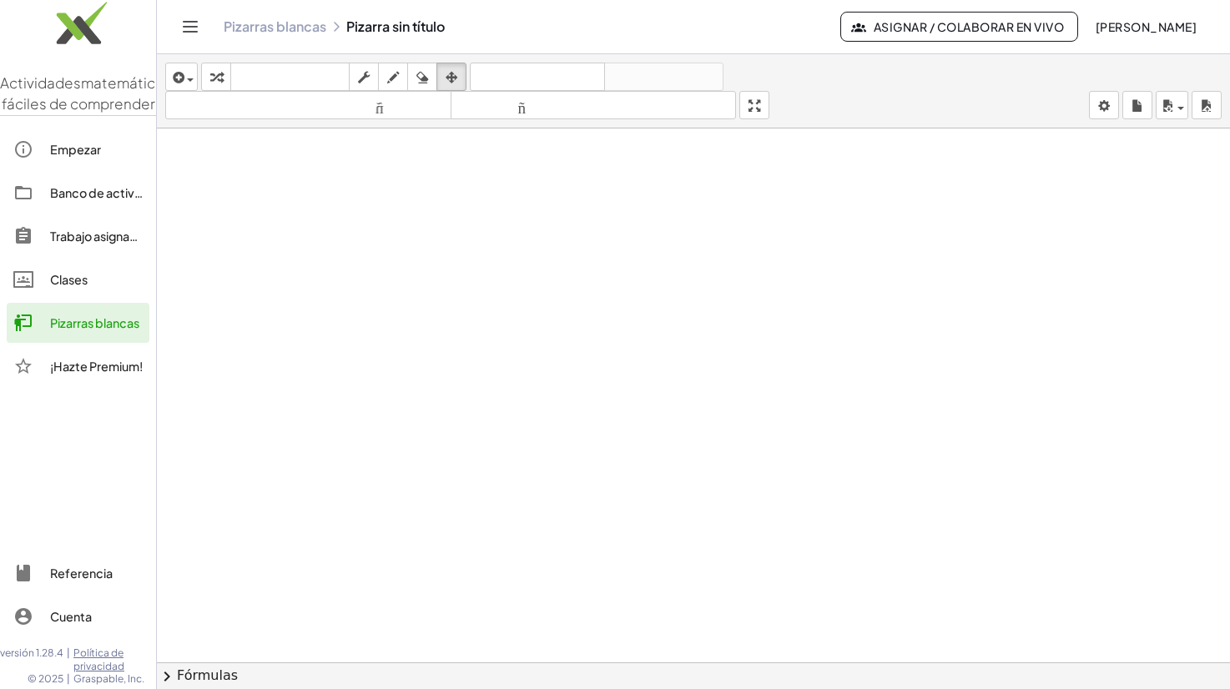
click at [193, 16] on button "Cambiar navegación" at bounding box center [190, 26] width 27 height 27
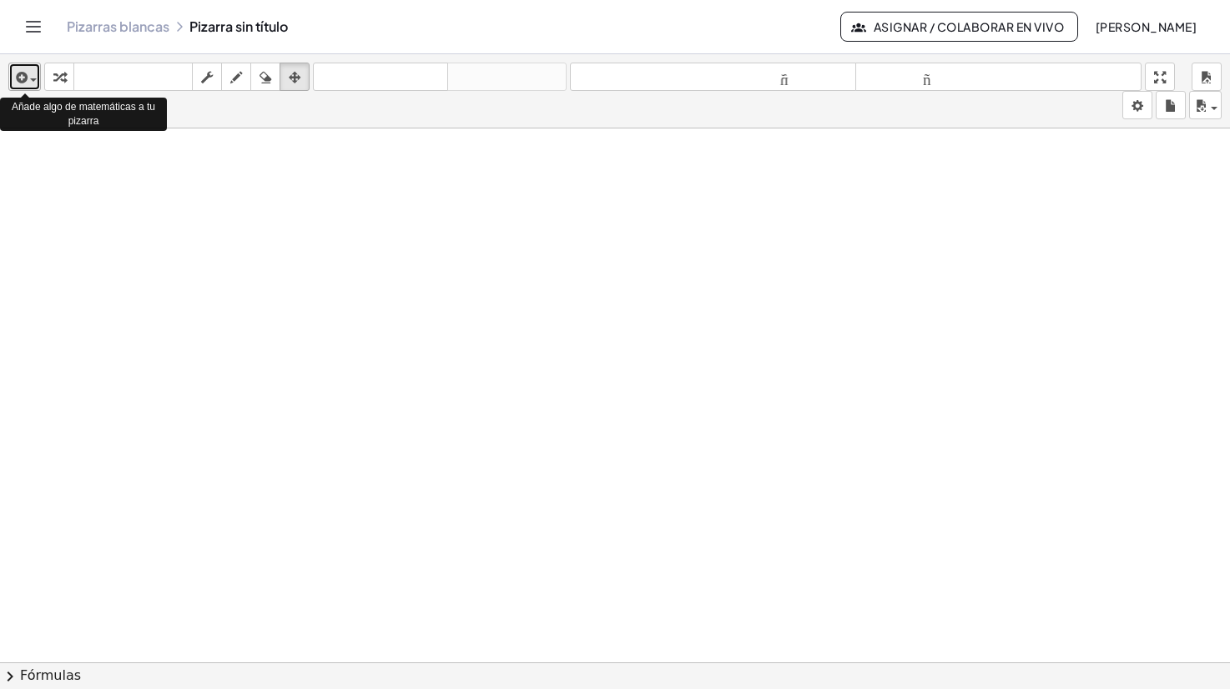
click at [31, 73] on div "button" at bounding box center [25, 77] width 24 height 20
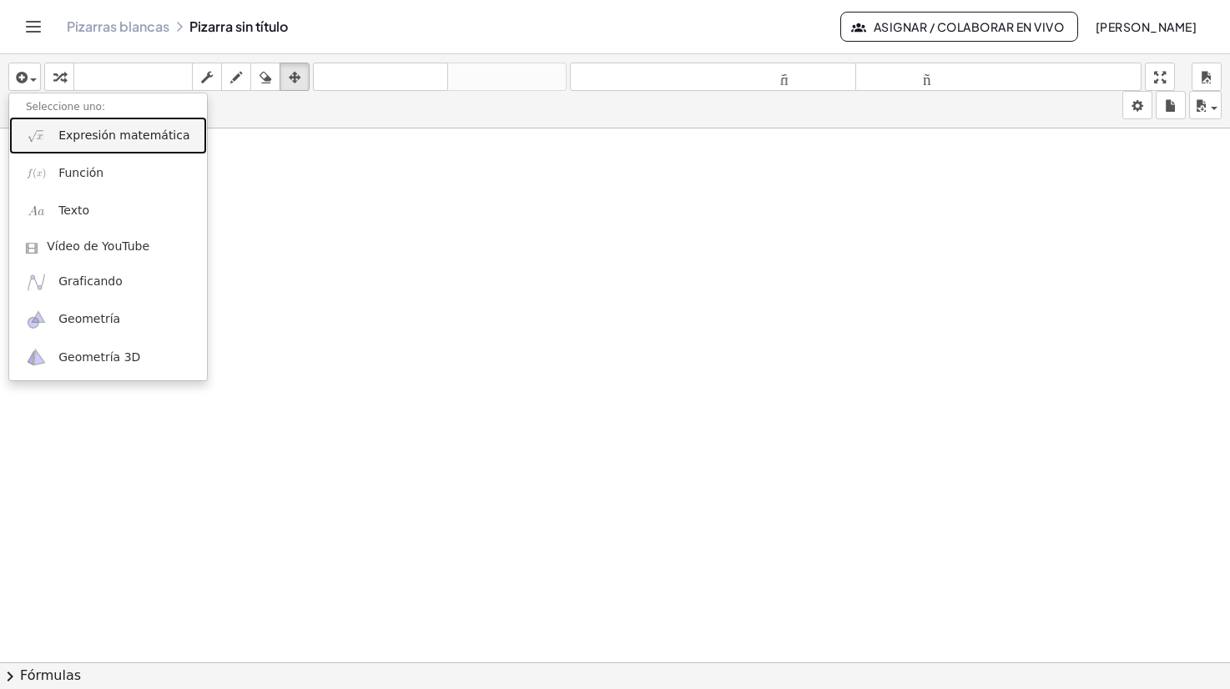
click at [116, 138] on font "Expresión matemática" at bounding box center [123, 135] width 131 height 13
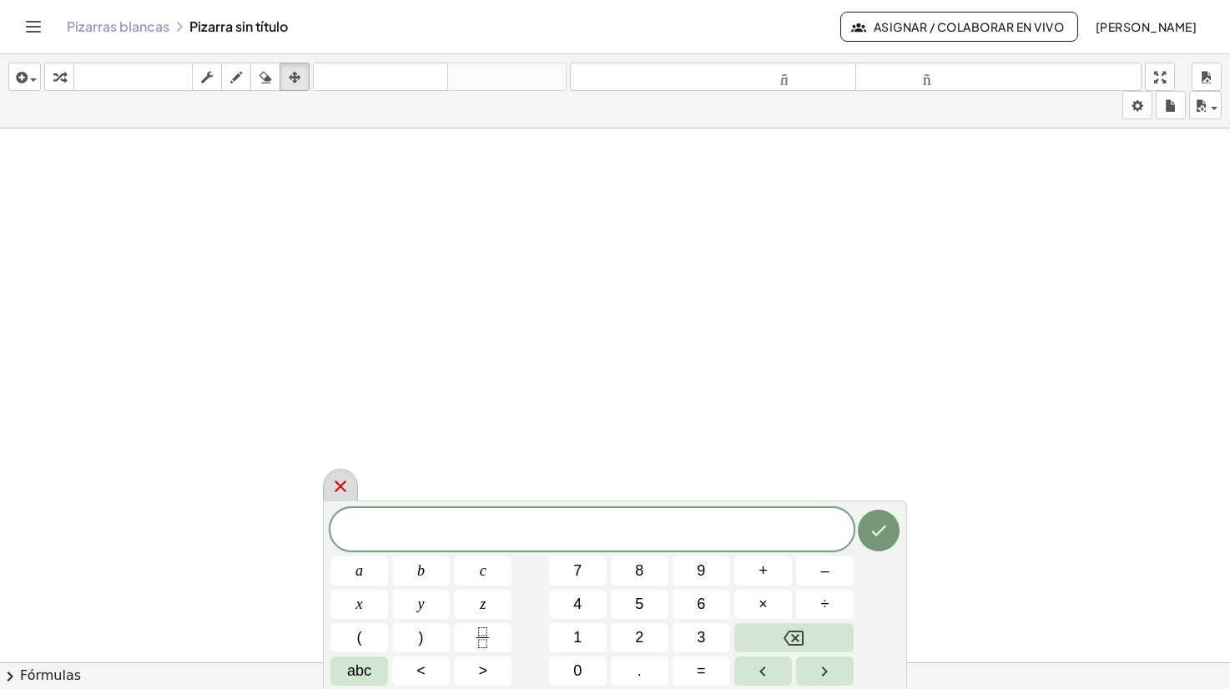
click at [339, 482] on icon at bounding box center [341, 487] width 20 height 20
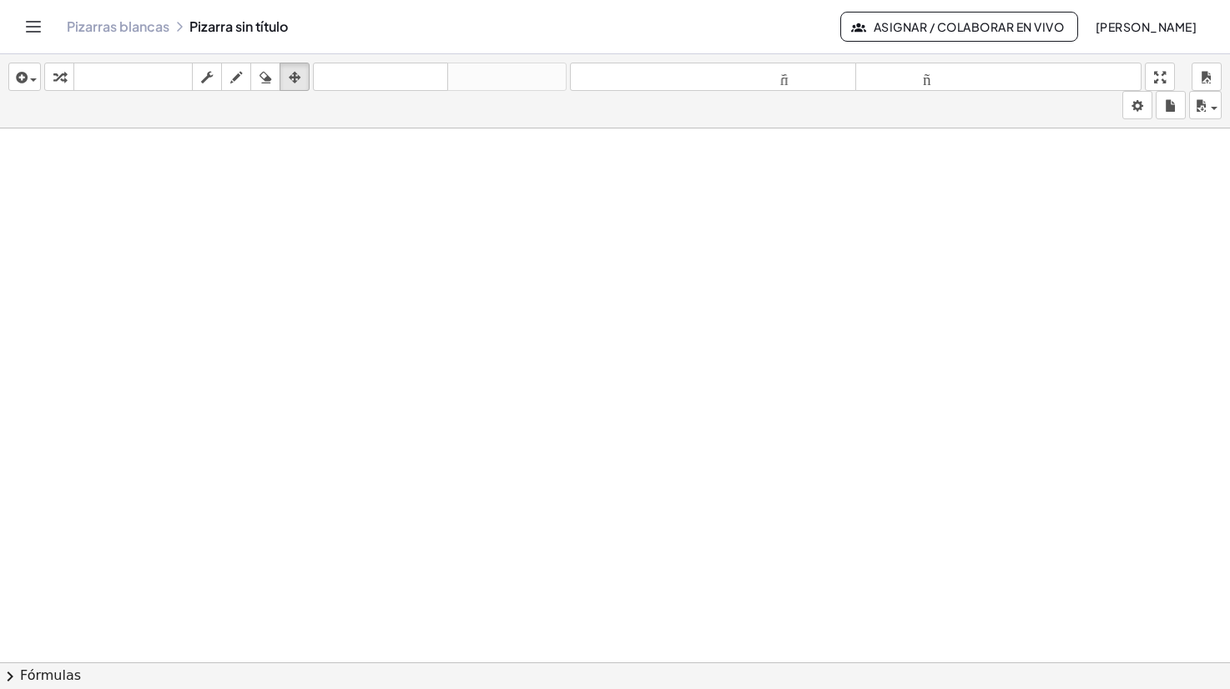
click at [484, 681] on button "chevron_right Fórmulas" at bounding box center [615, 676] width 1230 height 27
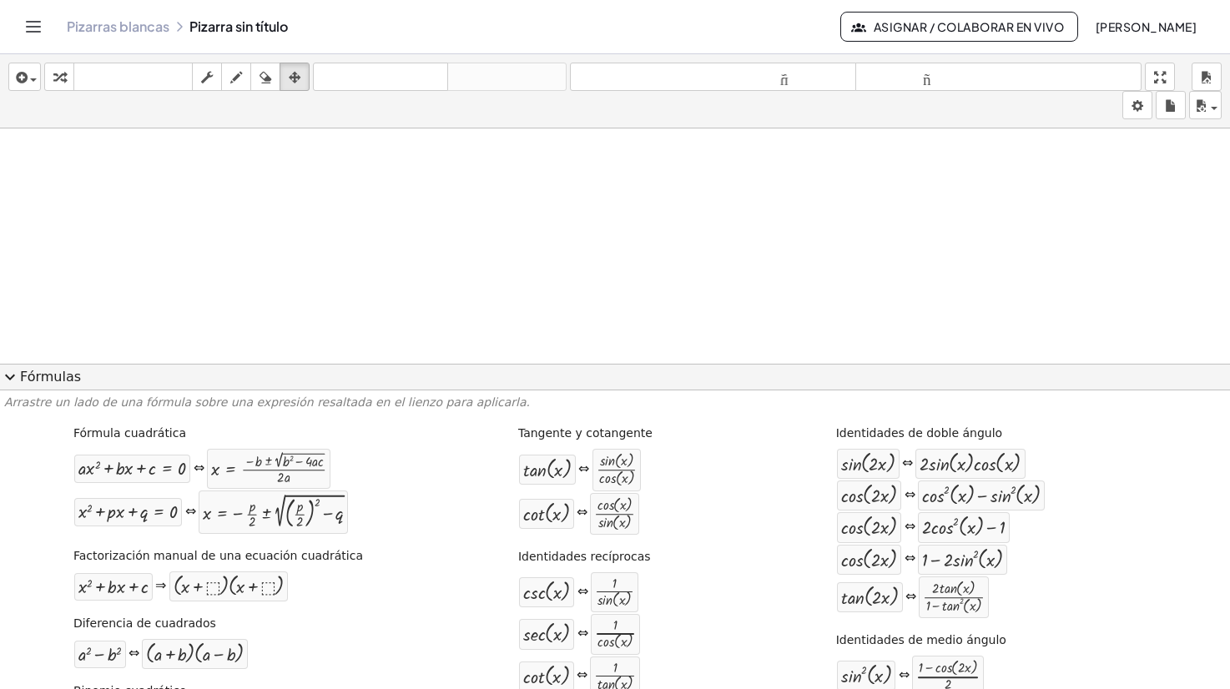
click at [13, 378] on span "expand_more" at bounding box center [10, 377] width 20 height 20
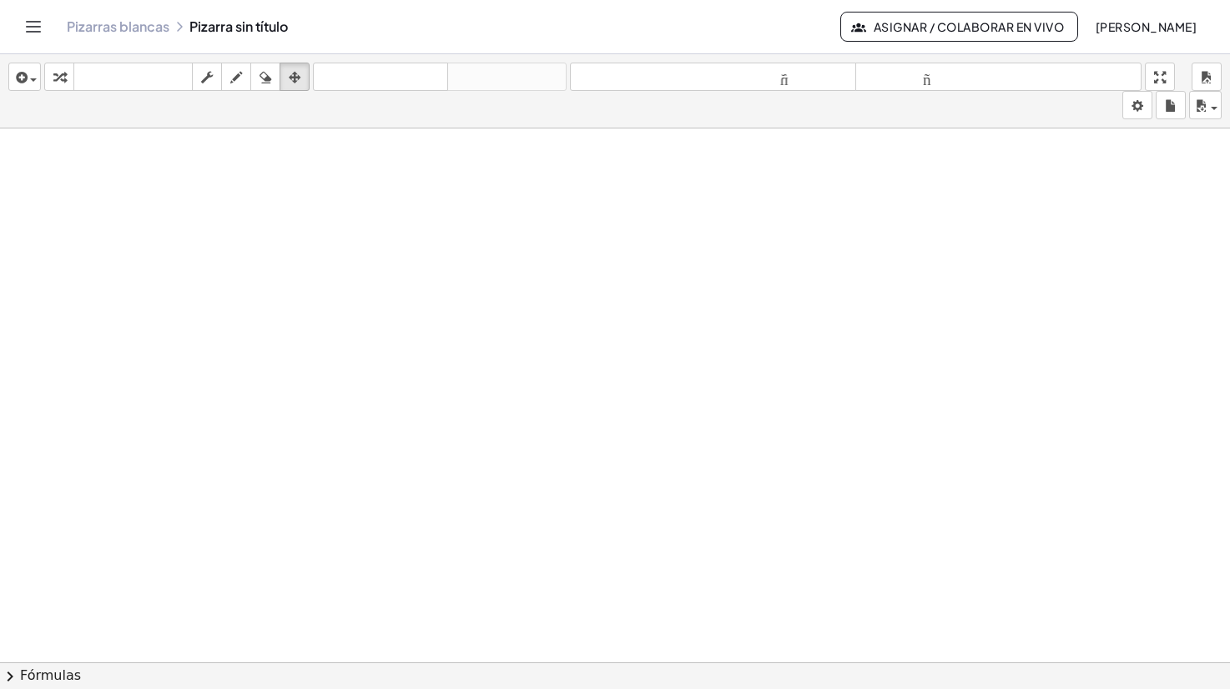
click at [18, 81] on icon "button" at bounding box center [20, 78] width 15 height 20
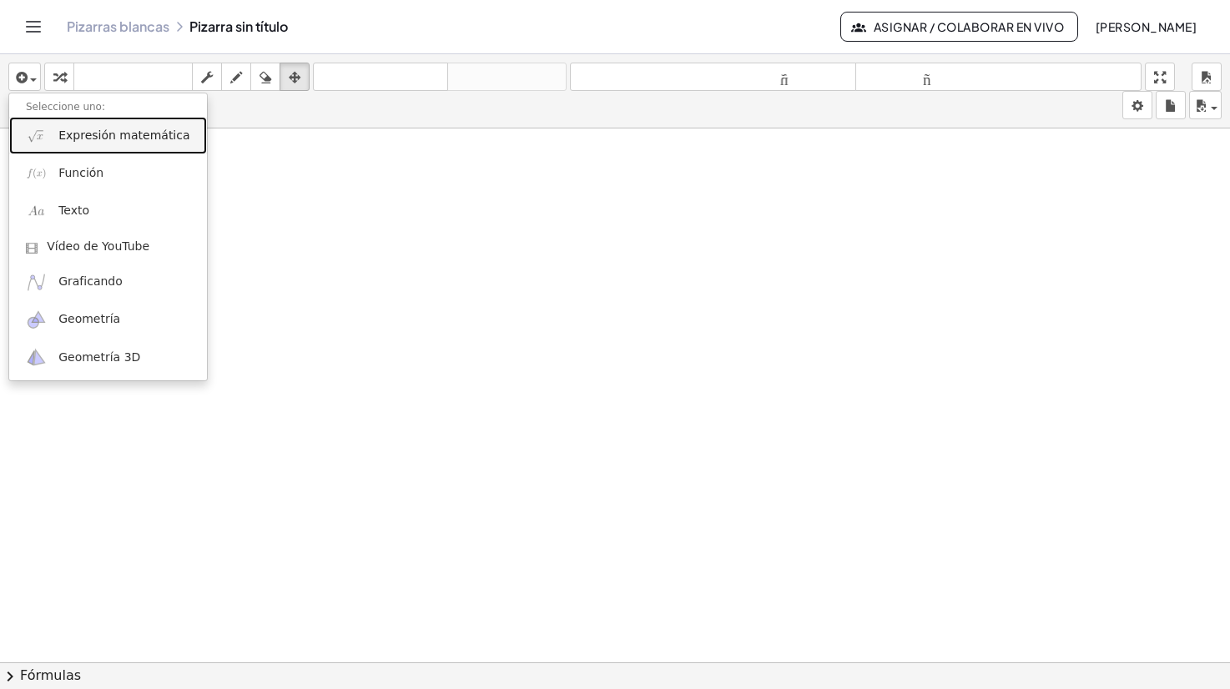
click at [112, 141] on font "Expresión matemática" at bounding box center [123, 135] width 131 height 13
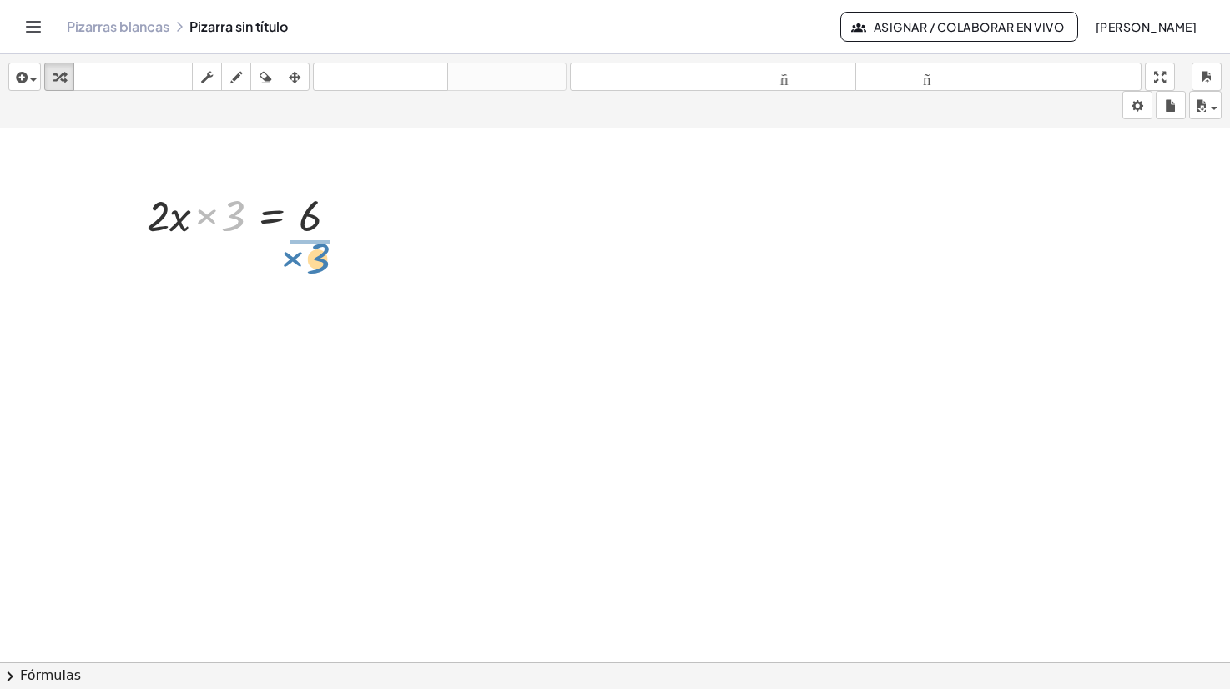
drag, startPoint x: 230, startPoint y: 217, endPoint x: 315, endPoint y: 260, distance: 95.2
drag, startPoint x: 319, startPoint y: 265, endPoint x: 319, endPoint y: 300, distance: 35.1
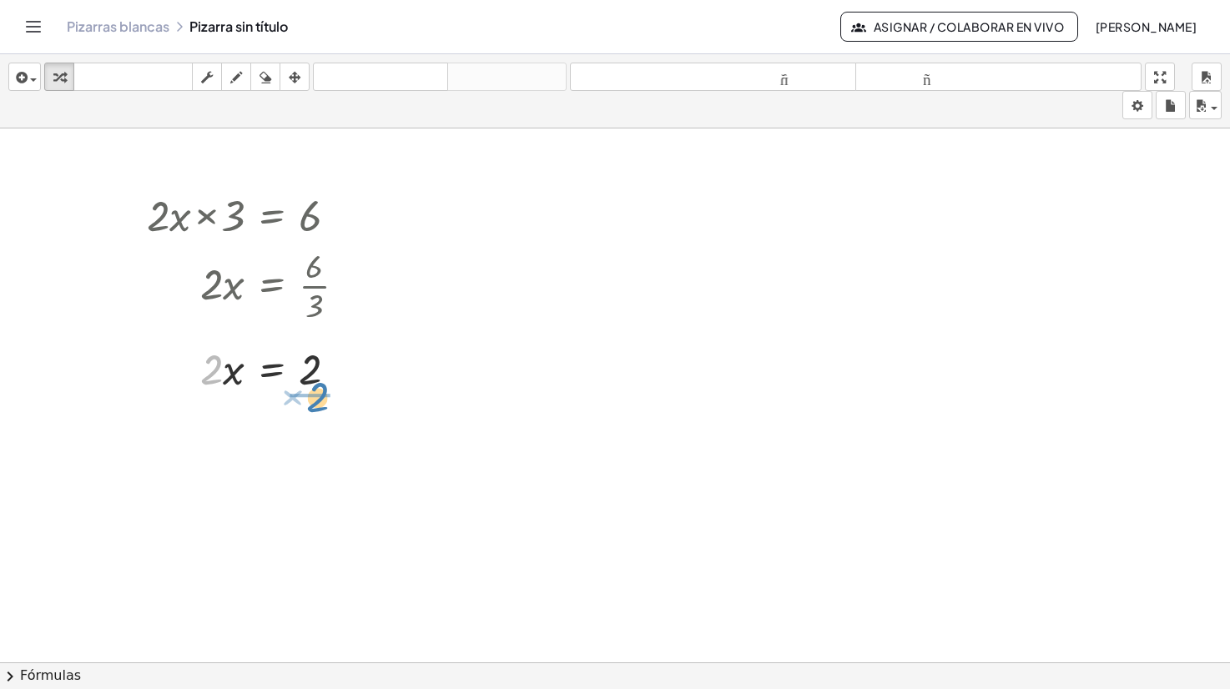
drag, startPoint x: 215, startPoint y: 369, endPoint x: 321, endPoint y: 396, distance: 109.5
drag, startPoint x: 318, startPoint y: 421, endPoint x: 317, endPoint y: 457, distance: 35.1
click at [331, 509] on div at bounding box center [334, 509] width 18 height 18
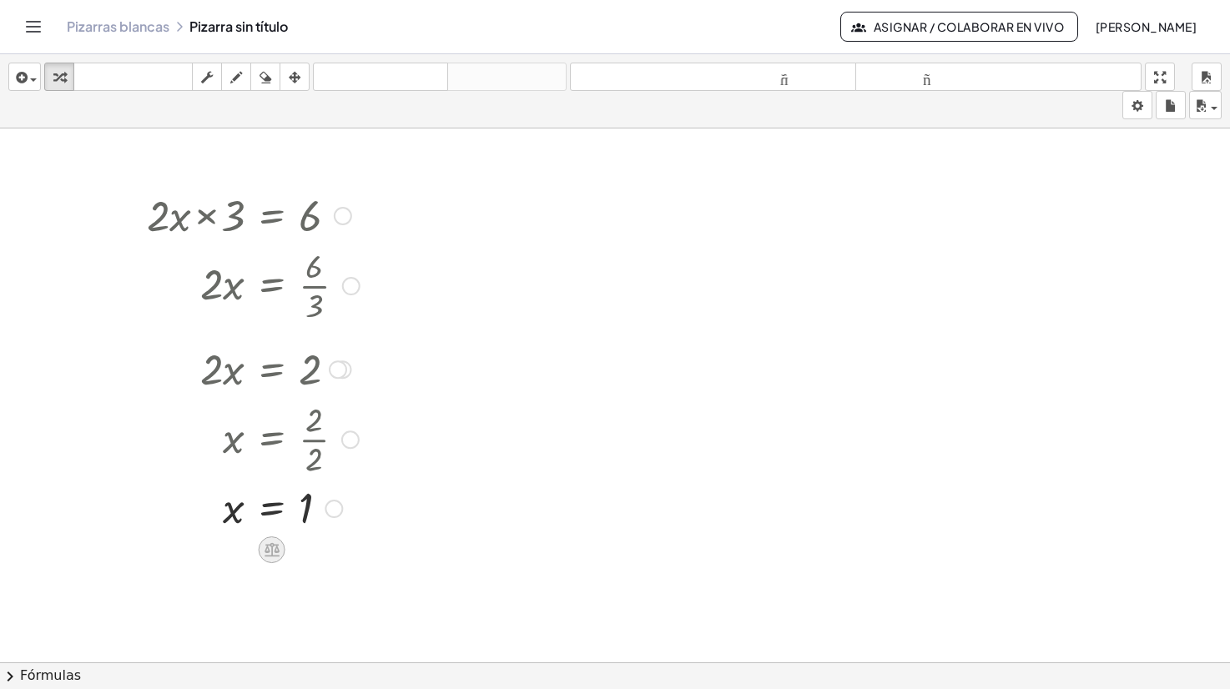
click at [268, 548] on icon at bounding box center [272, 550] width 15 height 14
click at [268, 551] on font "×" at bounding box center [272, 550] width 10 height 18
click at [224, 568] on div at bounding box center [278, 563] width 278 height 57
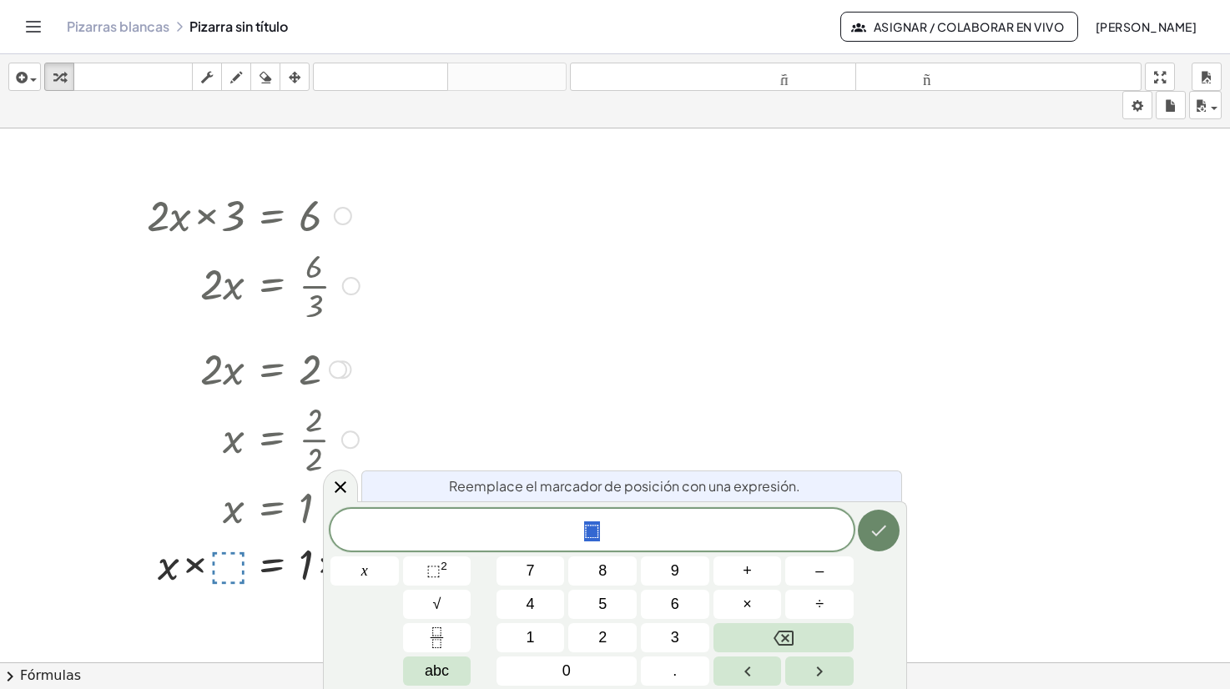
click at [880, 528] on icon "Hecho" at bounding box center [879, 531] width 20 height 20
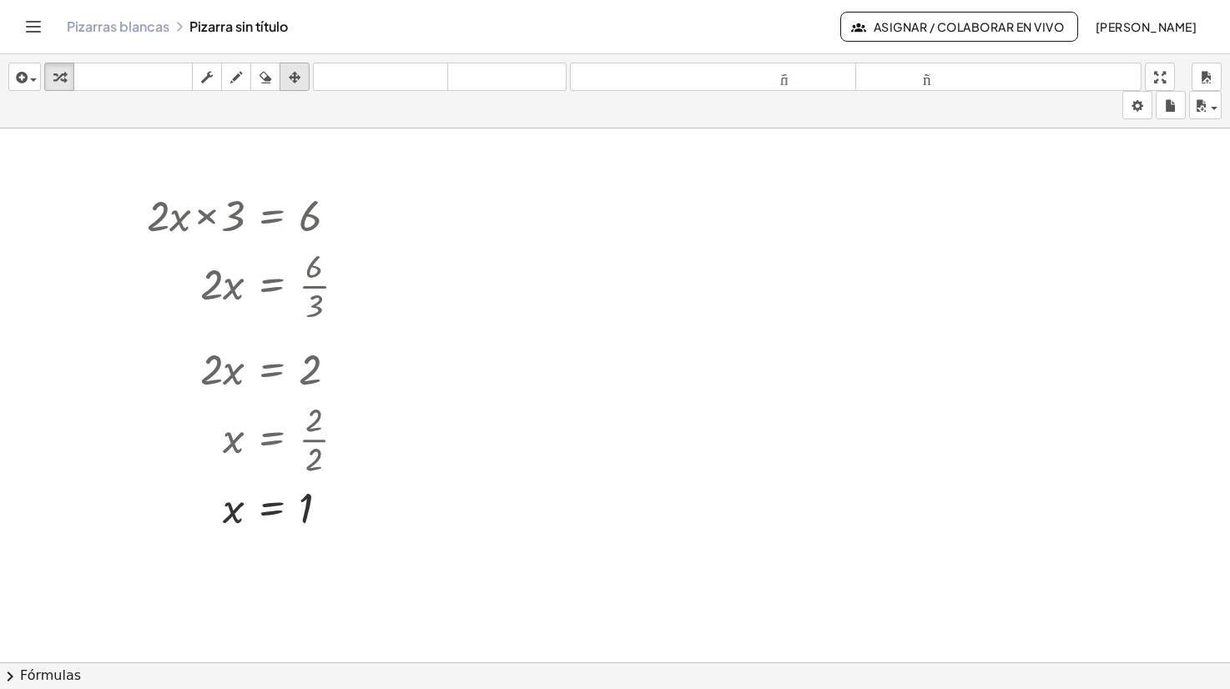
click at [296, 68] on icon "button" at bounding box center [295, 78] width 12 height 20
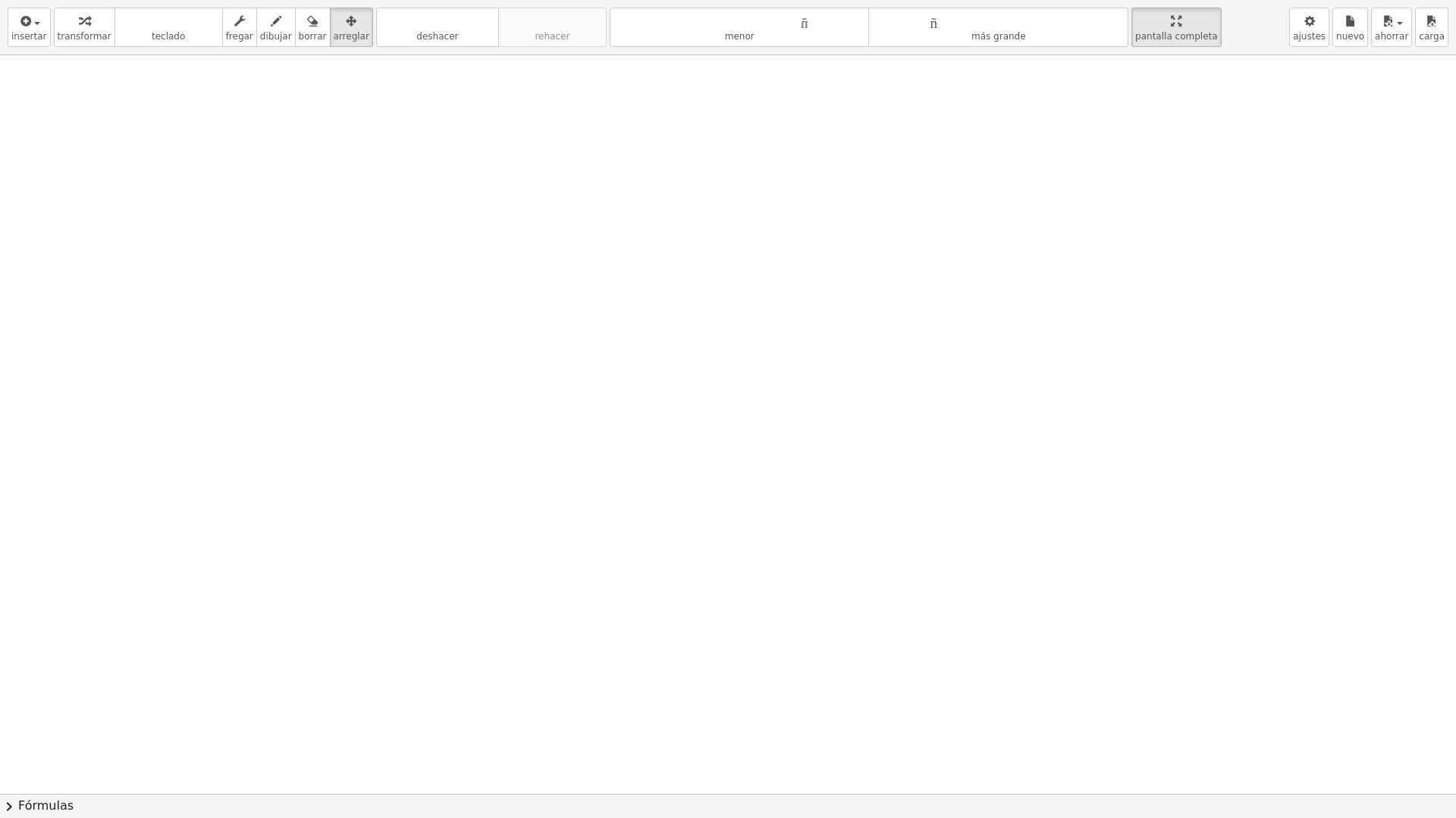
click at [1116, 193] on div "insertar Seleccione uno: Expresión matemática Función Texto Vídeo de YouTube Gr…" at bounding box center [728, 409] width 1456 height 818
click at [1116, 25] on icon "button" at bounding box center [1176, 21] width 11 height 18
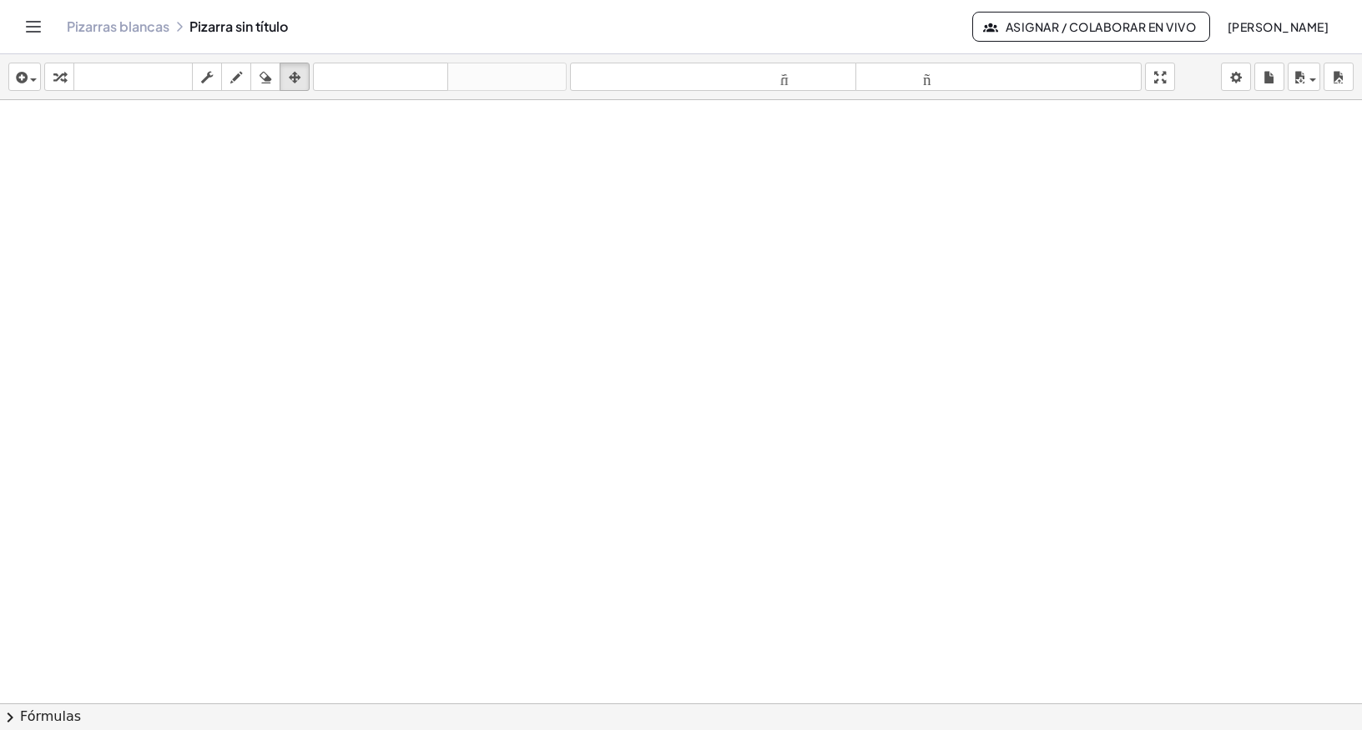
click at [130, 160] on div at bounding box center [681, 703] width 1362 height 1207
